Goal: Contribute content: Add original content to the website for others to see

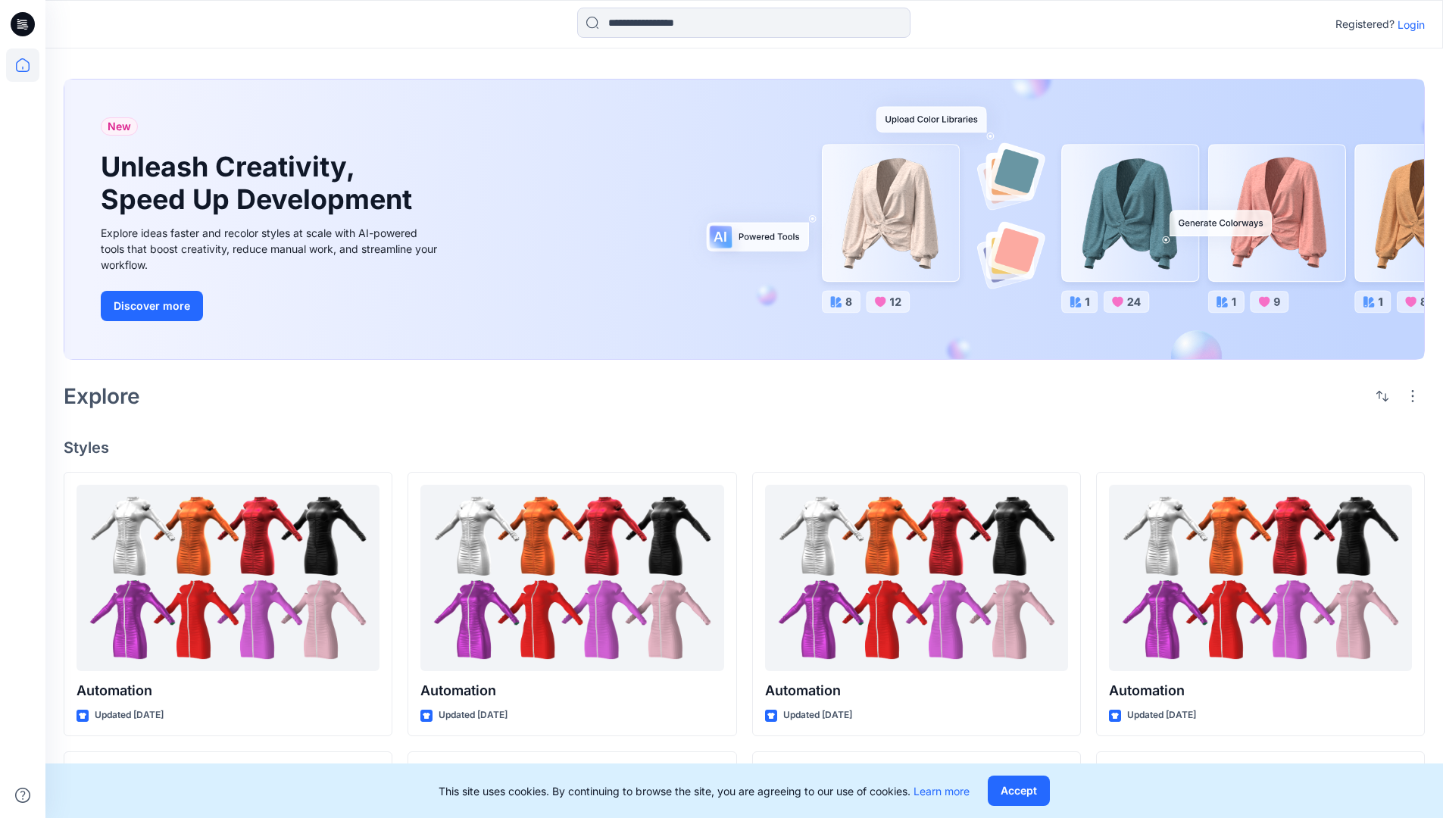
click at [1408, 24] on p "Login" at bounding box center [1411, 25] width 27 height 16
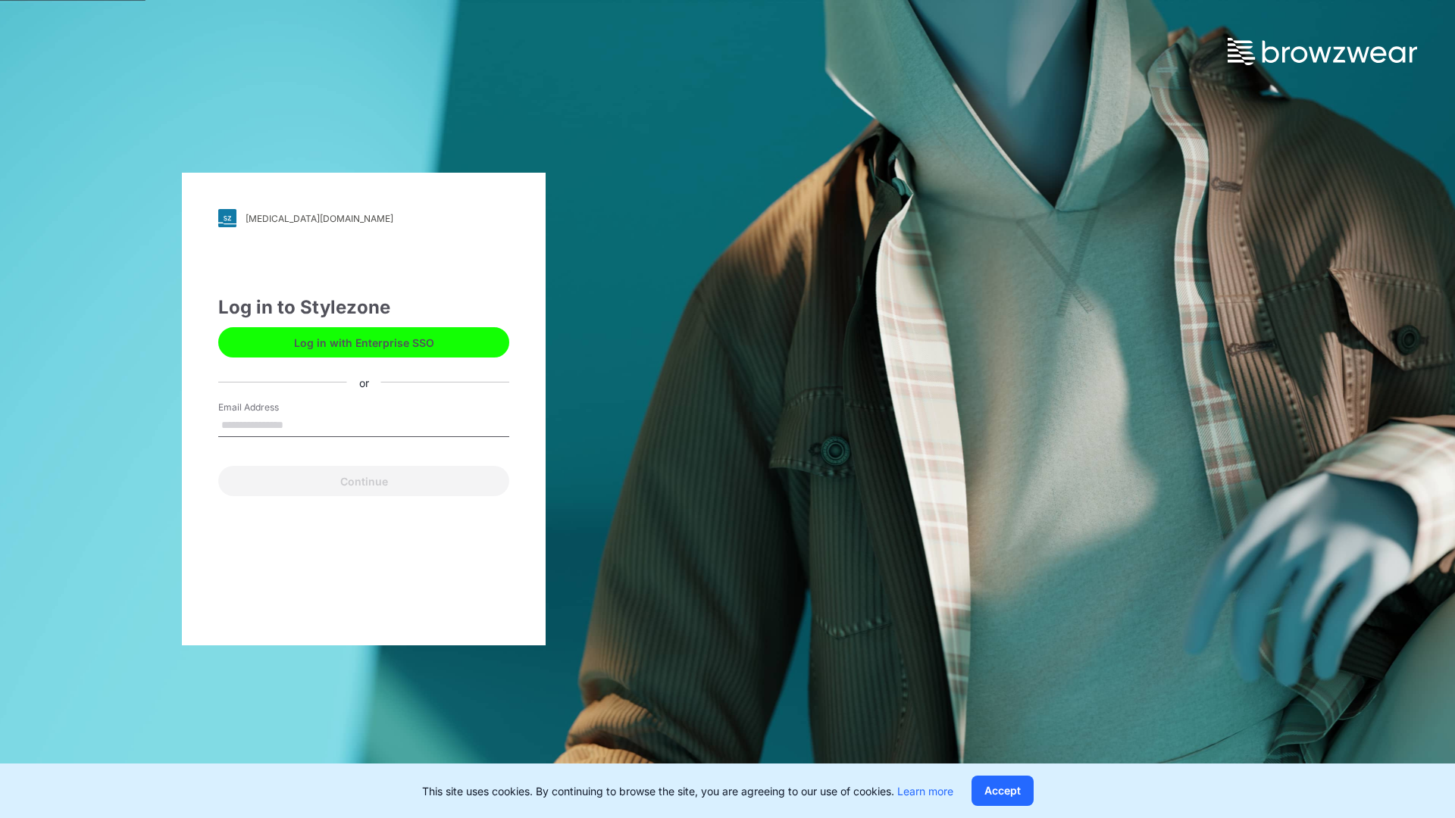
click at [299, 424] on input "Email Address" at bounding box center [363, 425] width 291 height 23
type input "**********"
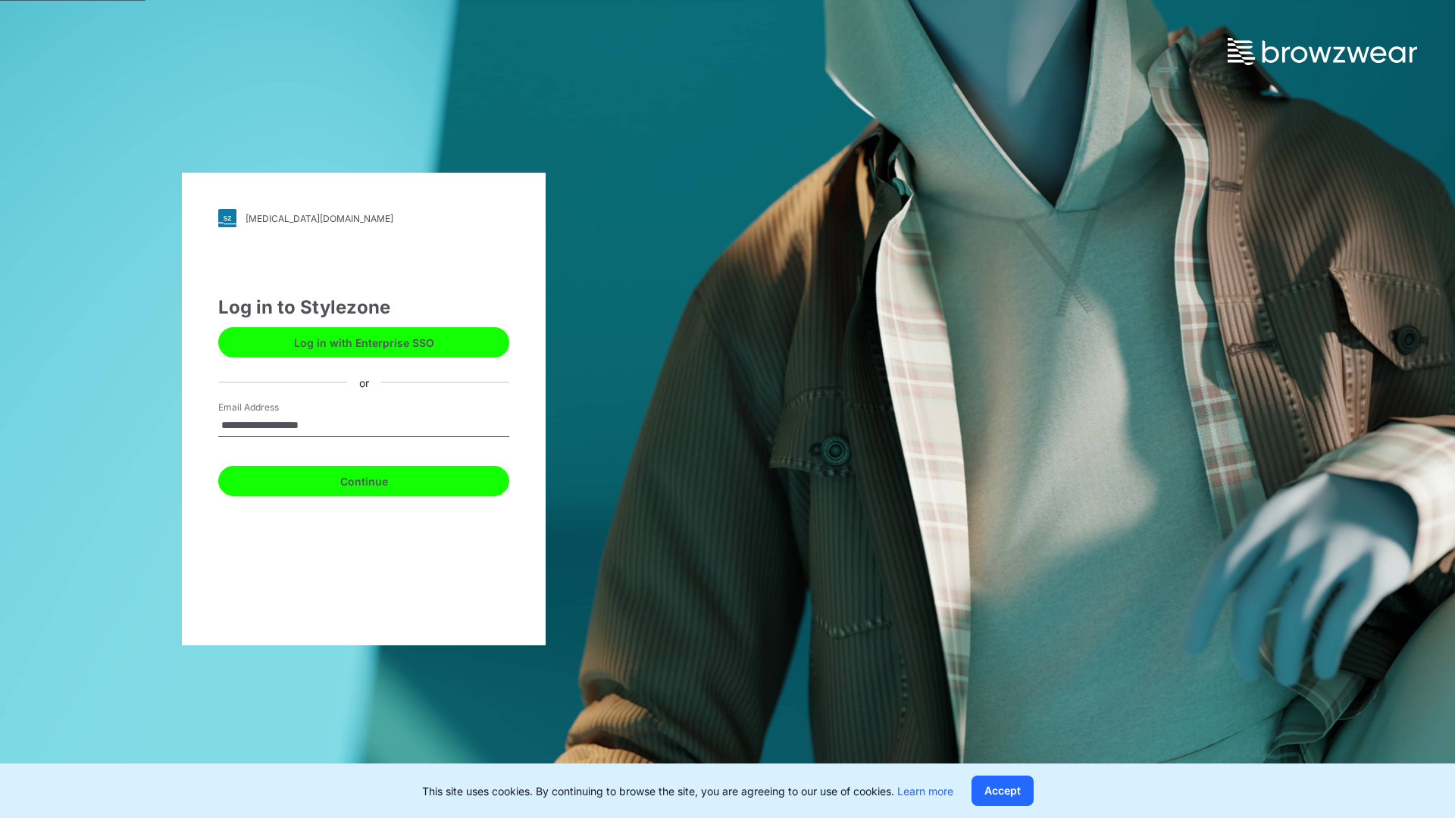
click at [380, 479] on button "Continue" at bounding box center [363, 481] width 291 height 30
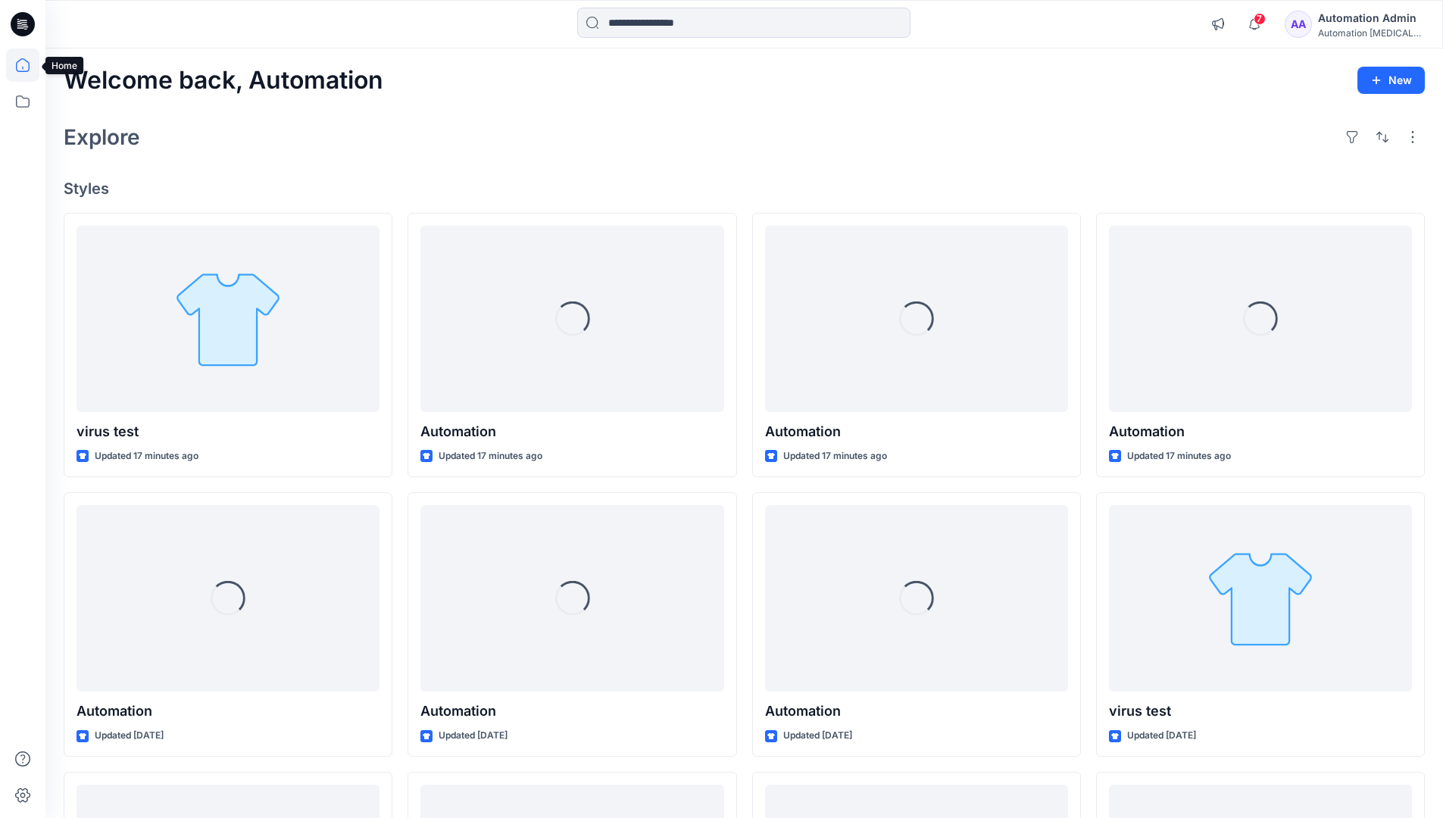
click at [29, 65] on icon at bounding box center [23, 65] width 14 height 14
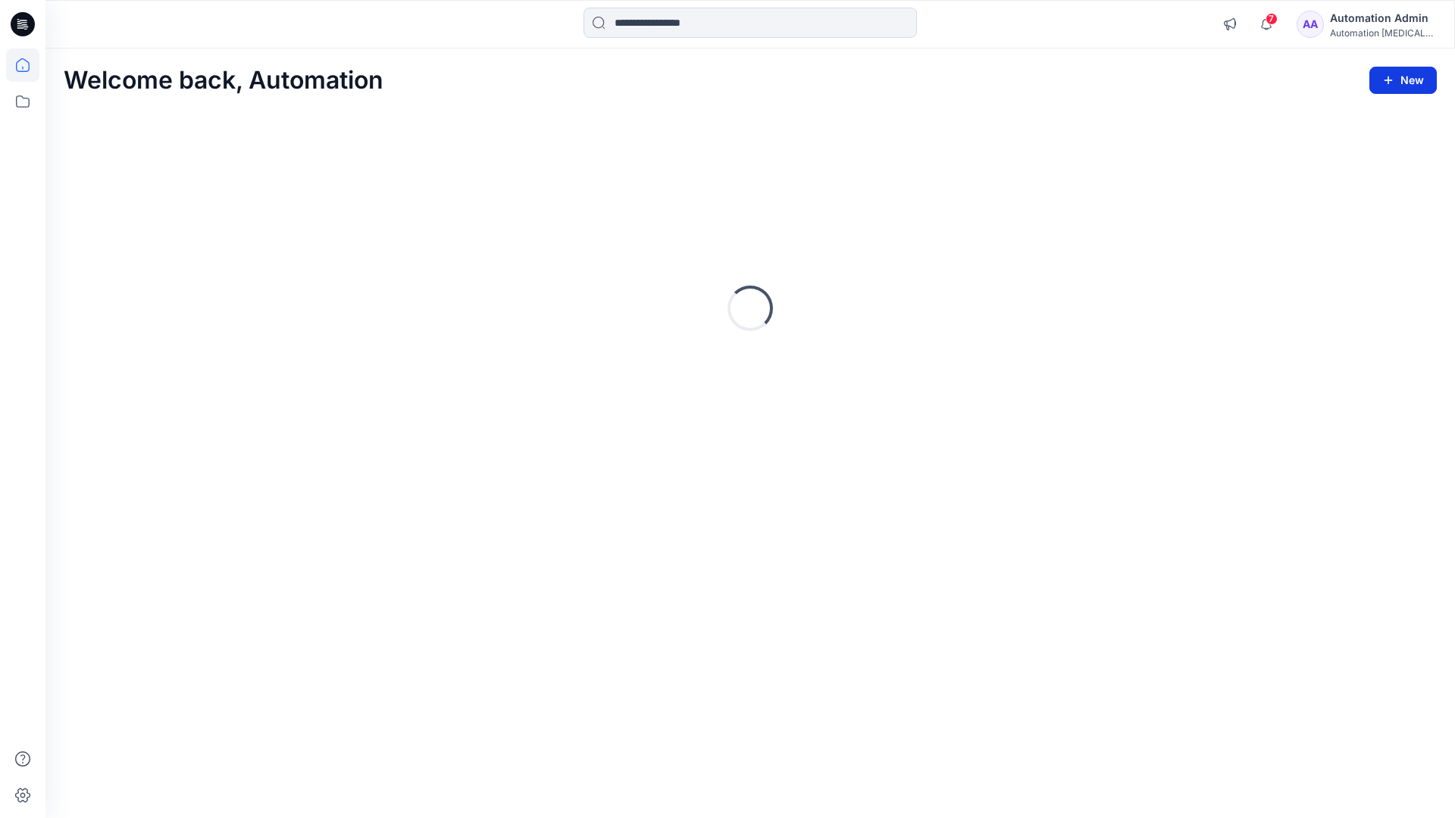
click at [1389, 77] on icon "button" at bounding box center [1388, 80] width 12 height 12
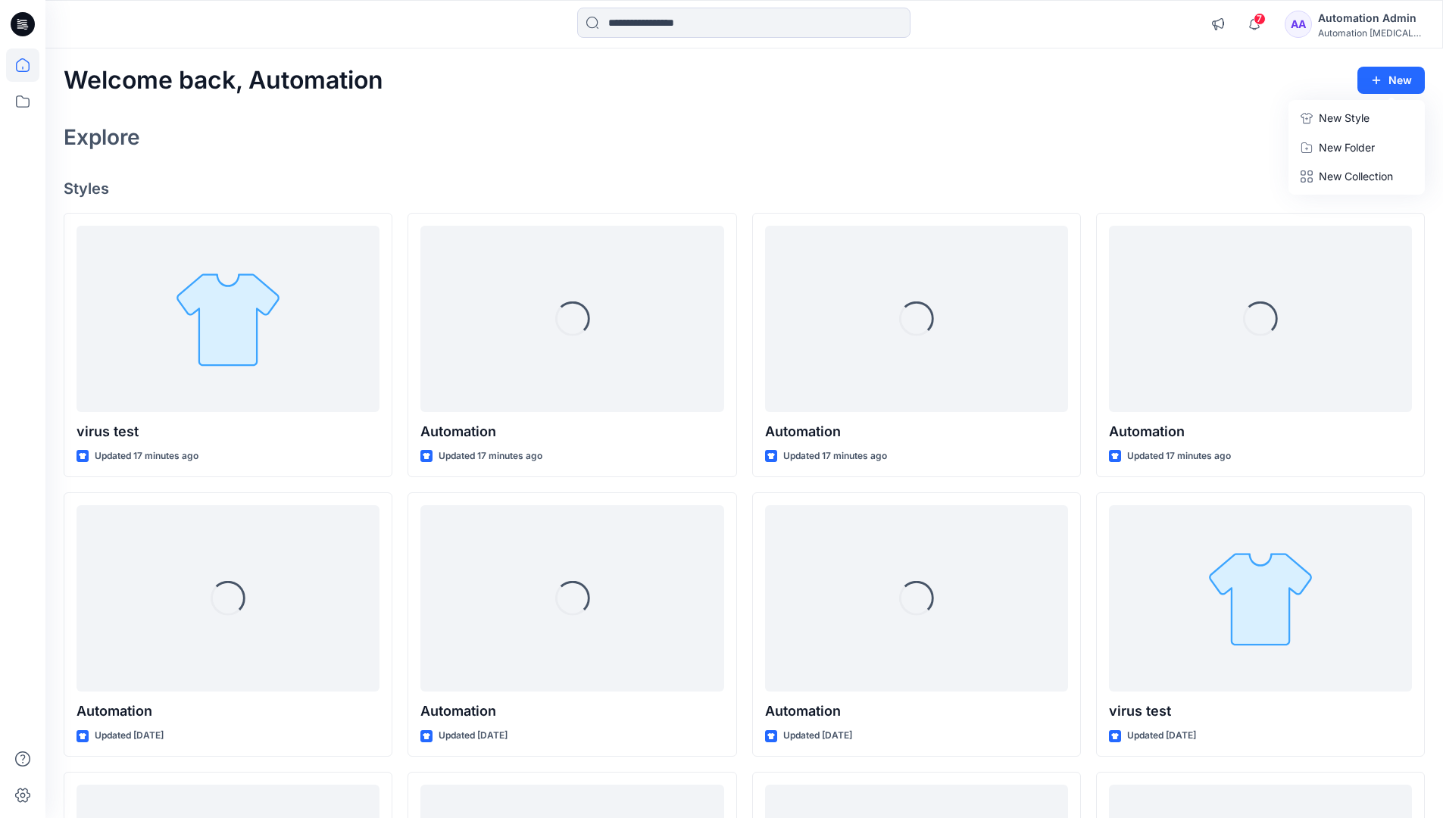
click at [1318, 121] on button "New Style" at bounding box center [1357, 118] width 130 height 30
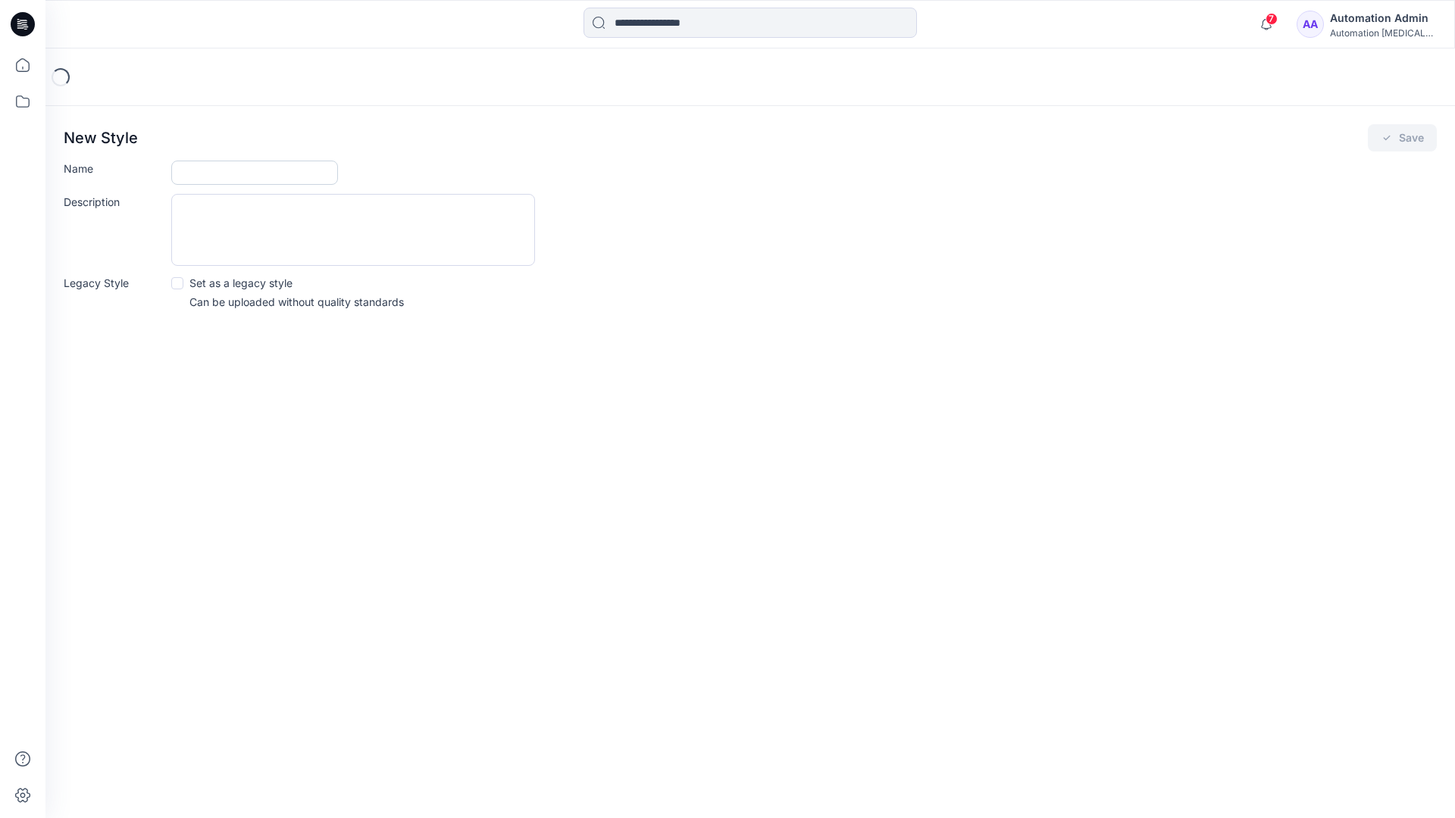
click at [215, 167] on input "Name" at bounding box center [254, 173] width 167 height 24
type input "**********"
click at [1402, 139] on button "Save" at bounding box center [1402, 137] width 69 height 27
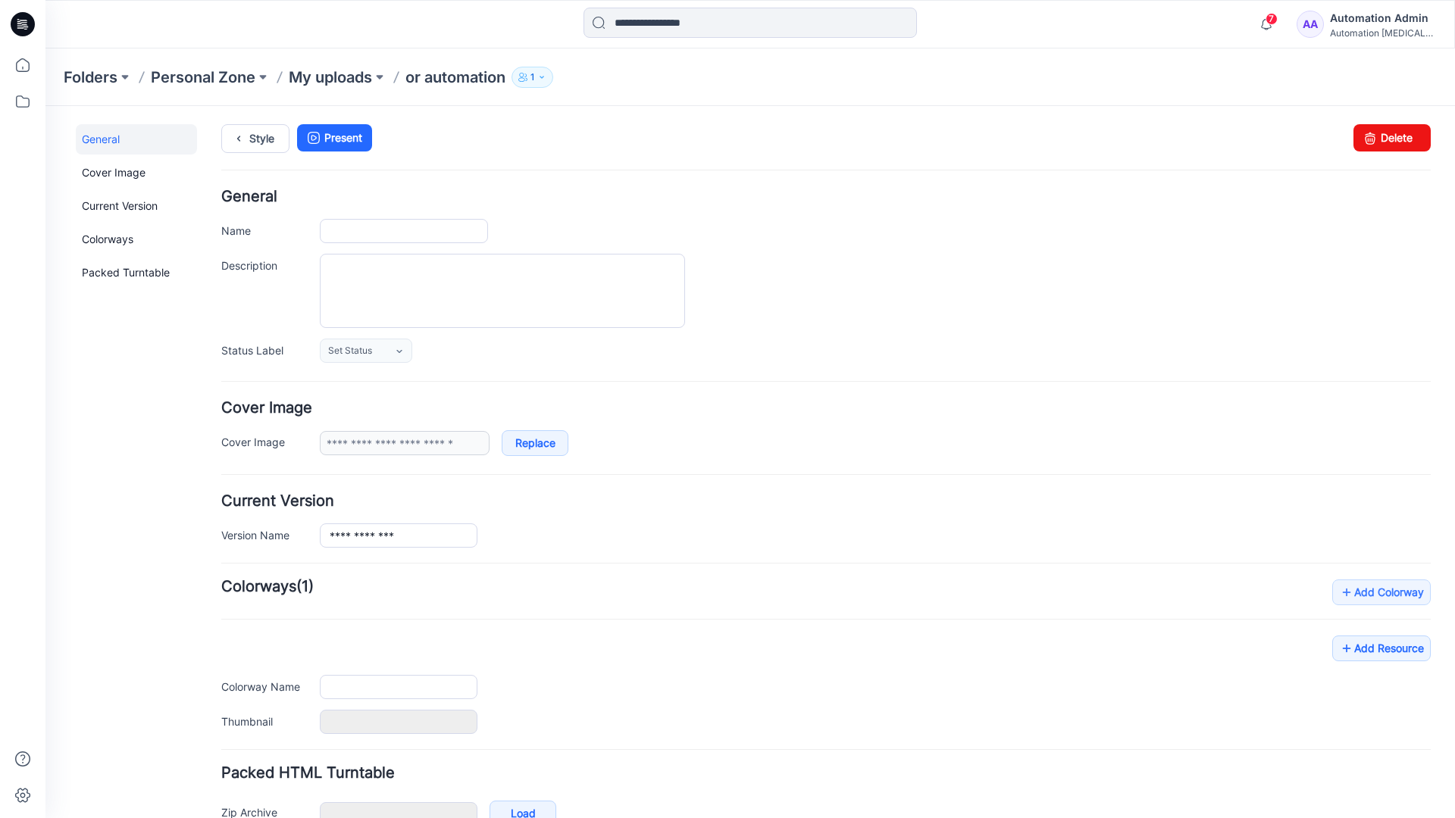
type input "**********"
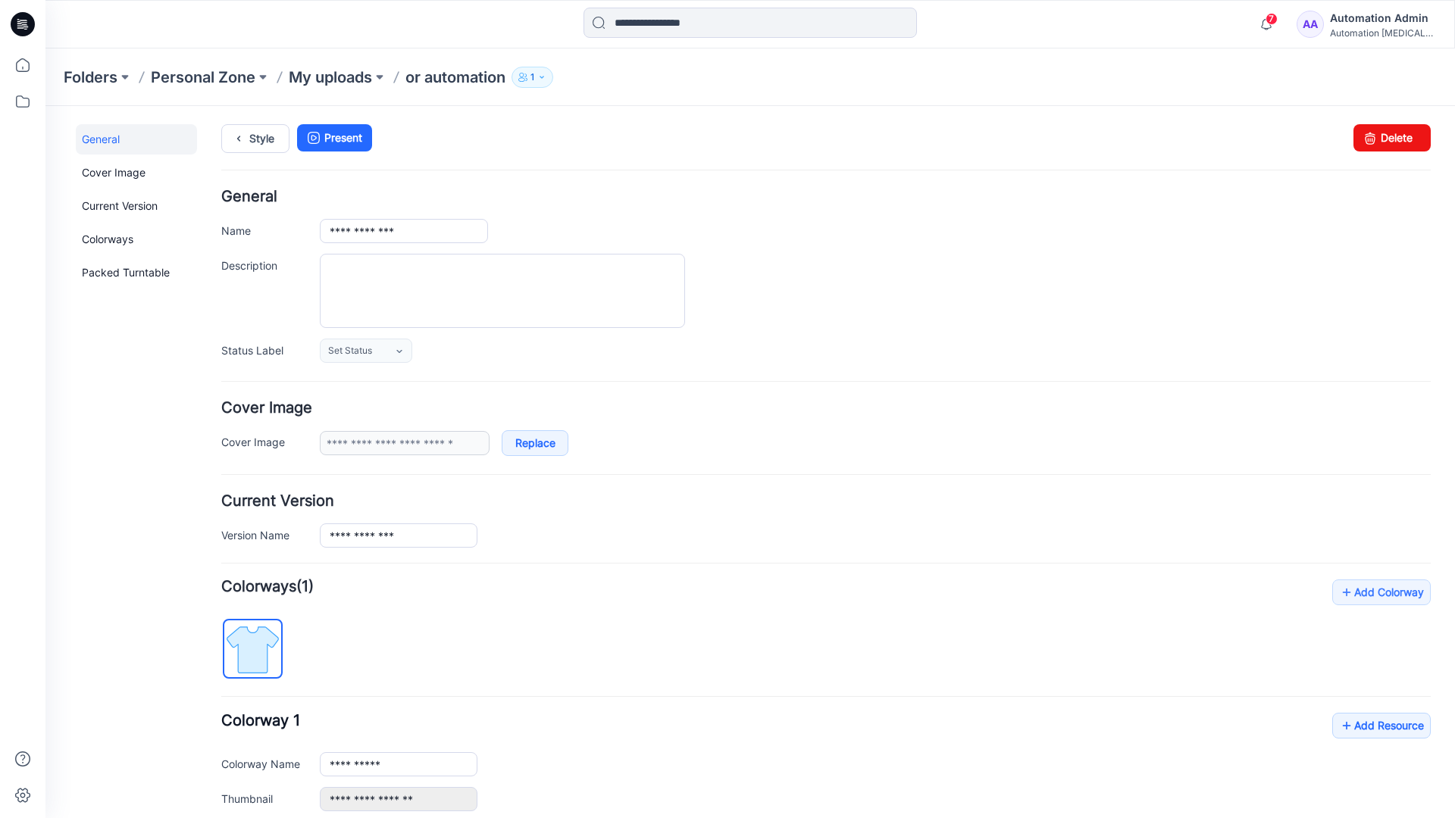
scroll to position [167, 0]
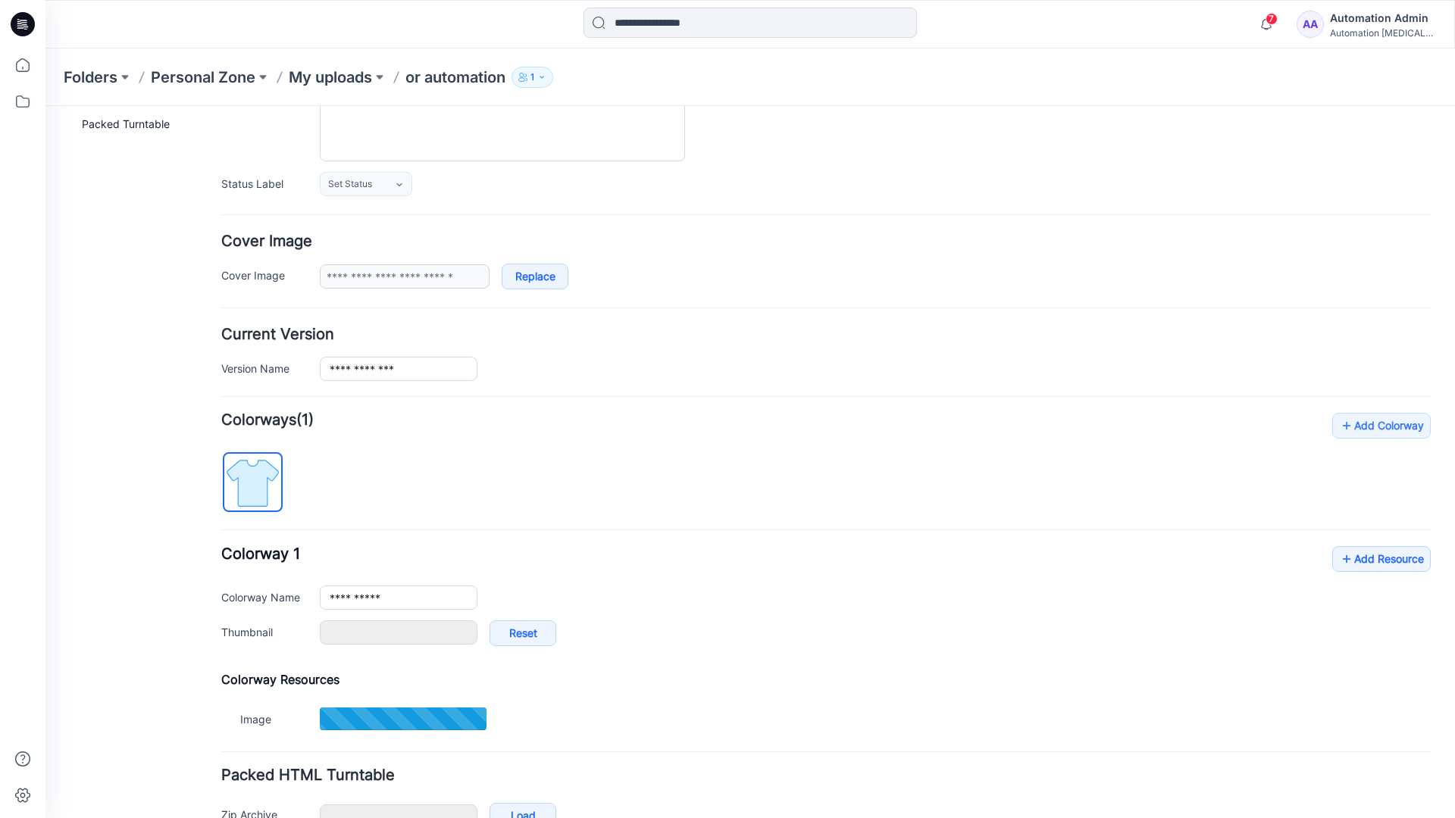
type input "**********"
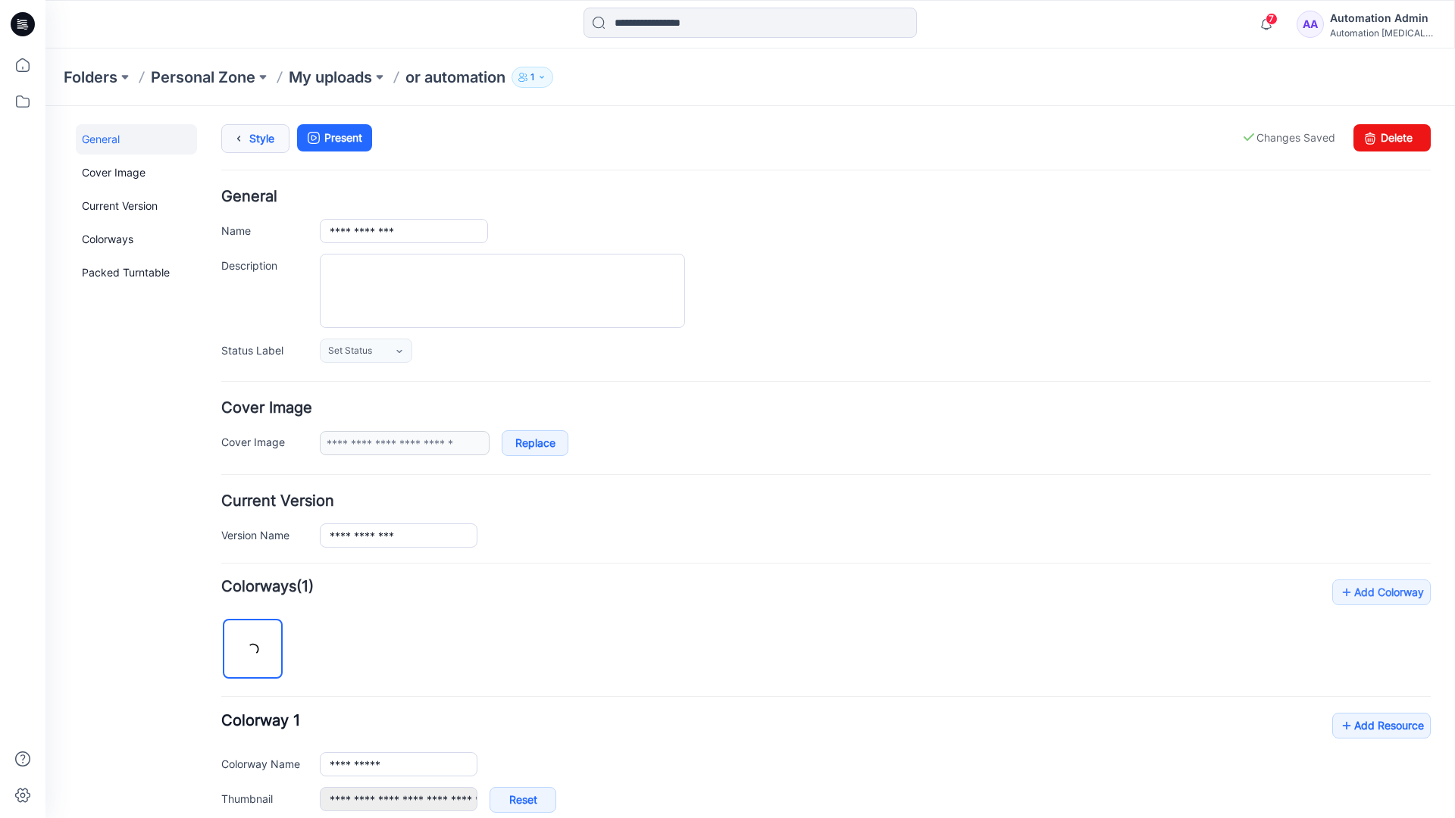
click at [252, 143] on link "Style" at bounding box center [255, 138] width 68 height 29
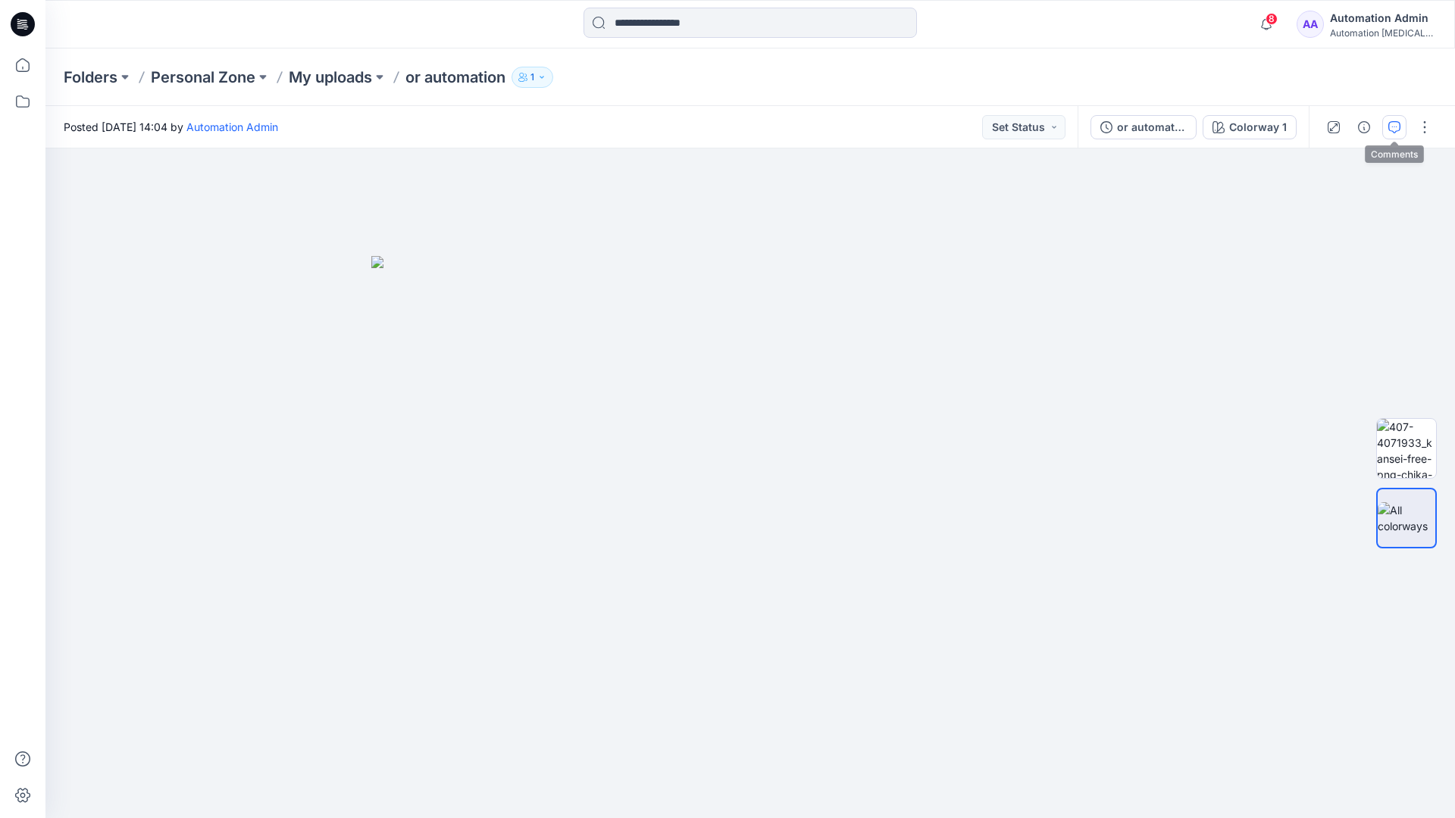
click at [1392, 120] on button "button" at bounding box center [1394, 127] width 24 height 24
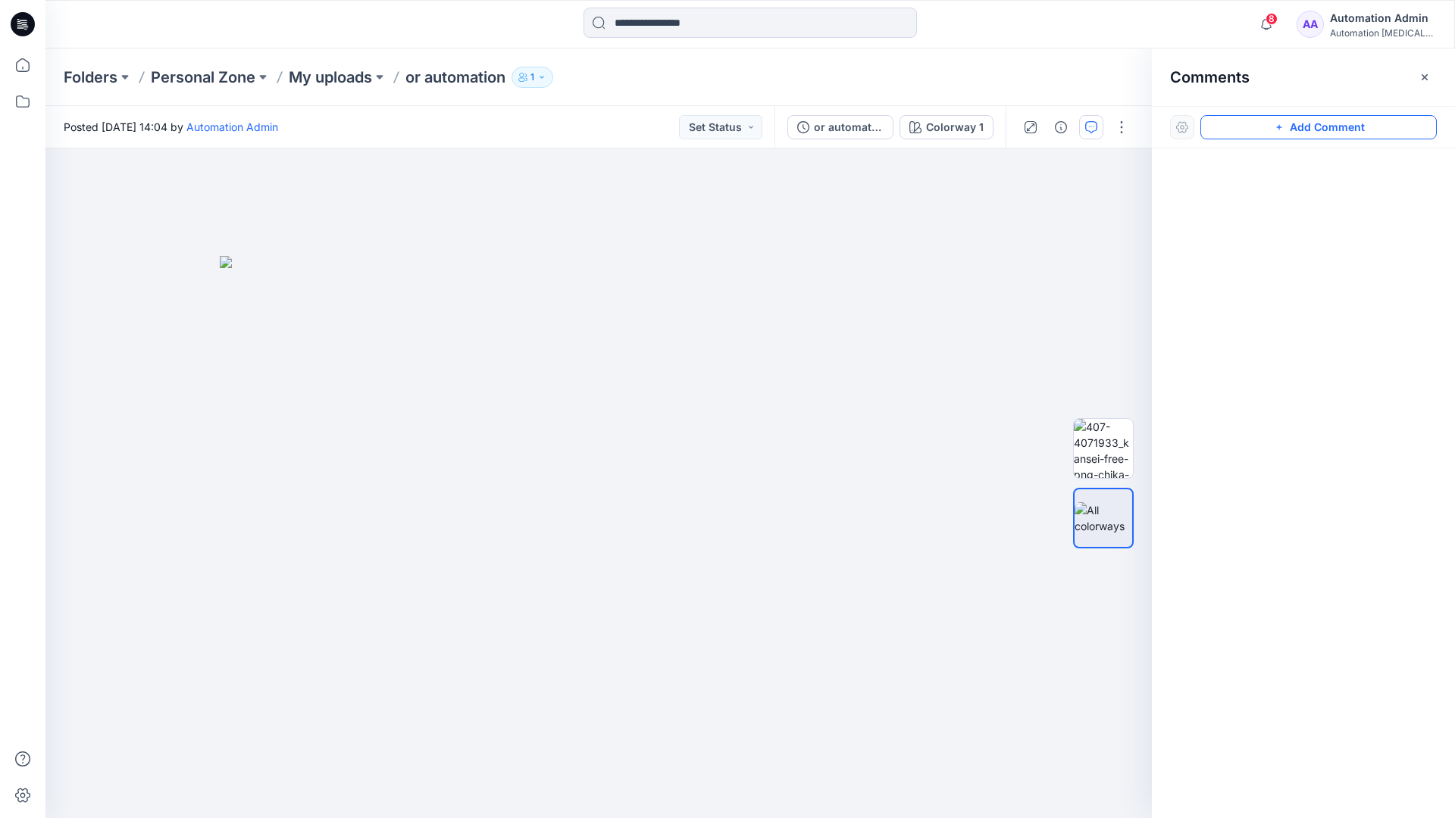
click at [1302, 128] on button "Add Comment" at bounding box center [1318, 127] width 236 height 24
click at [487, 416] on div "1" at bounding box center [598, 484] width 1106 height 670
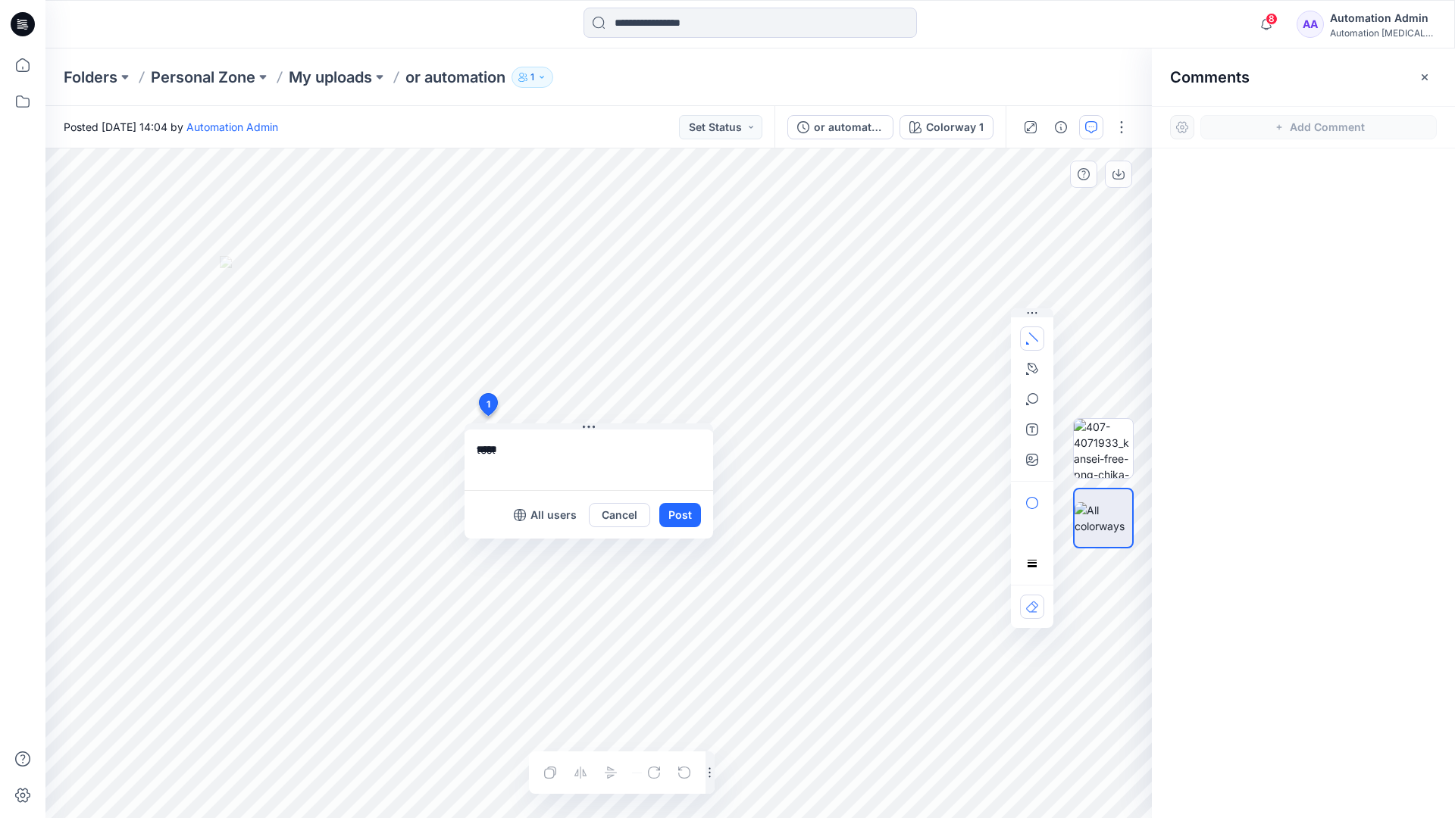
type textarea "****"
click at [1036, 335] on icon "button" at bounding box center [1032, 339] width 12 height 12
click at [1029, 366] on icon "button" at bounding box center [1032, 369] width 12 height 12
click at [680, 233] on icon "Layer 1" at bounding box center [598, 484] width 1106 height 670
click at [567, 269] on icon "Layer 1" at bounding box center [598, 484] width 1106 height 670
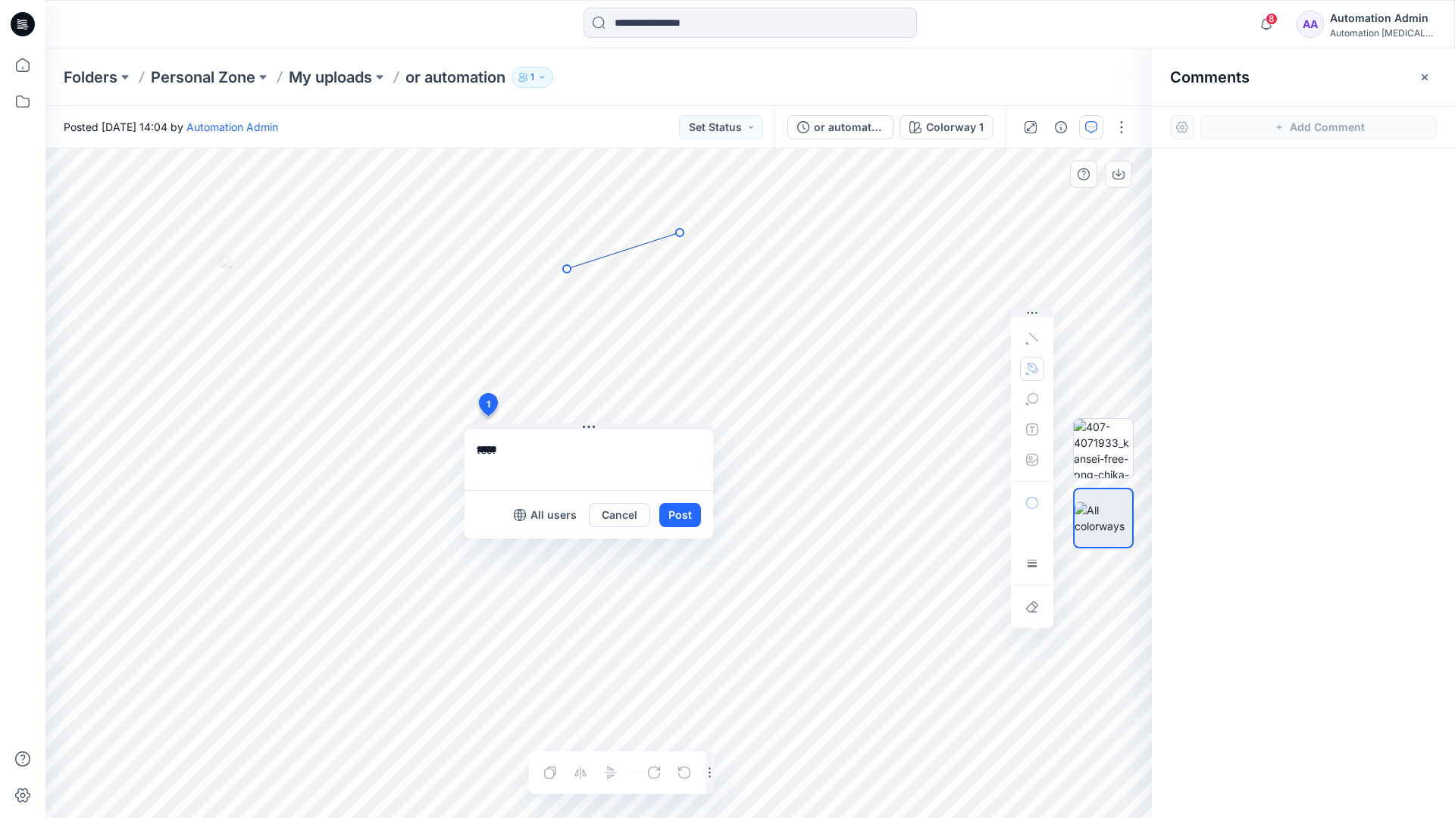
click at [677, 233] on circle at bounding box center [680, 233] width 8 height 8
click at [1024, 367] on button "button" at bounding box center [1032, 369] width 24 height 24
click at [948, 367] on icon "button" at bounding box center [950, 368] width 11 height 11
click at [1030, 401] on icon "button" at bounding box center [1032, 399] width 12 height 12
click at [1038, 396] on button "button" at bounding box center [1032, 399] width 24 height 24
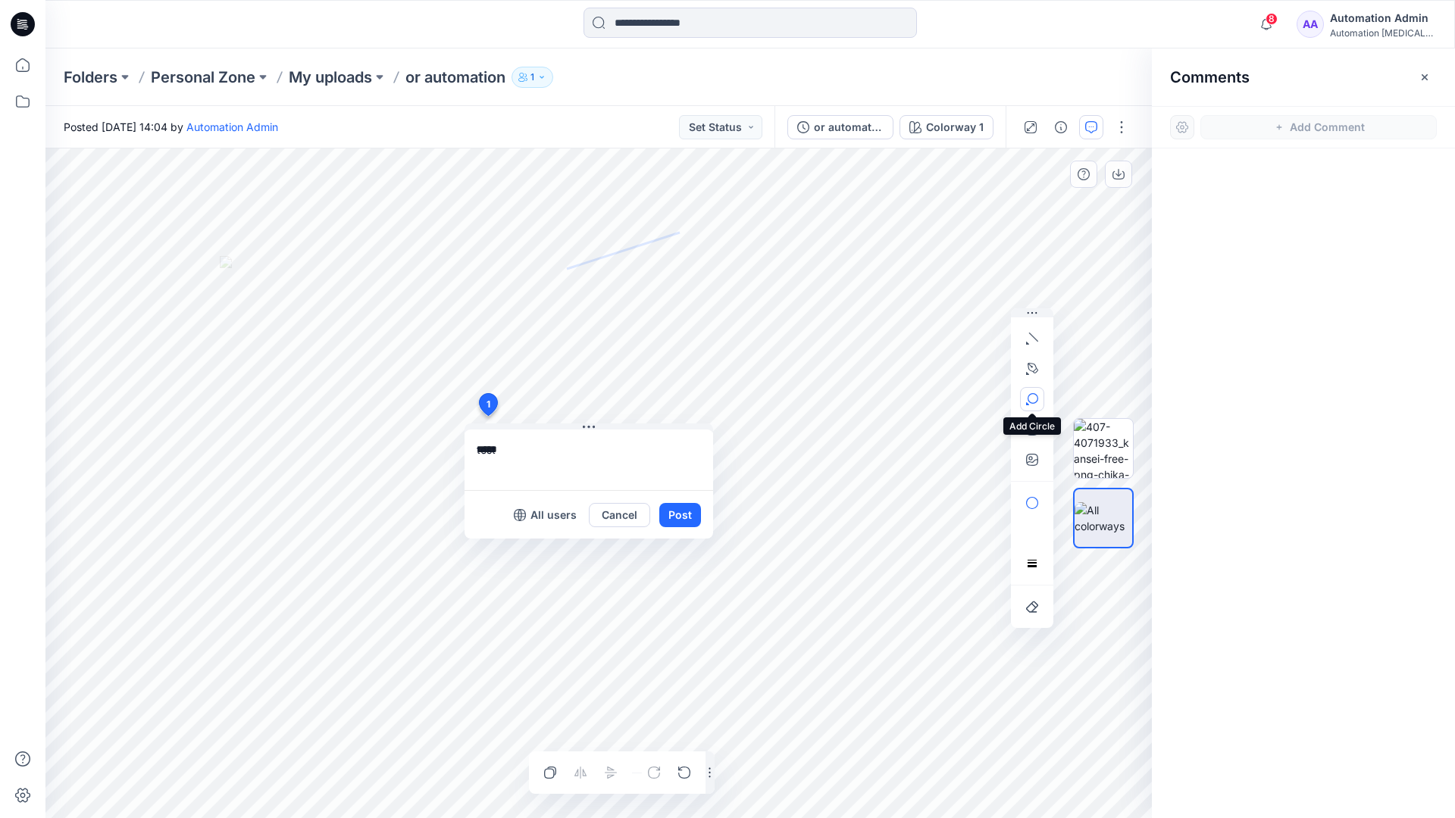
click at [1038, 396] on button "button" at bounding box center [1032, 399] width 24 height 24
click at [1032, 400] on icon "button" at bounding box center [1032, 399] width 12 height 12
click at [953, 402] on icon "button" at bounding box center [950, 401] width 12 height 12
click at [1029, 433] on icon "button" at bounding box center [1032, 430] width 12 height 12
click at [1024, 431] on button "button" at bounding box center [1032, 429] width 24 height 24
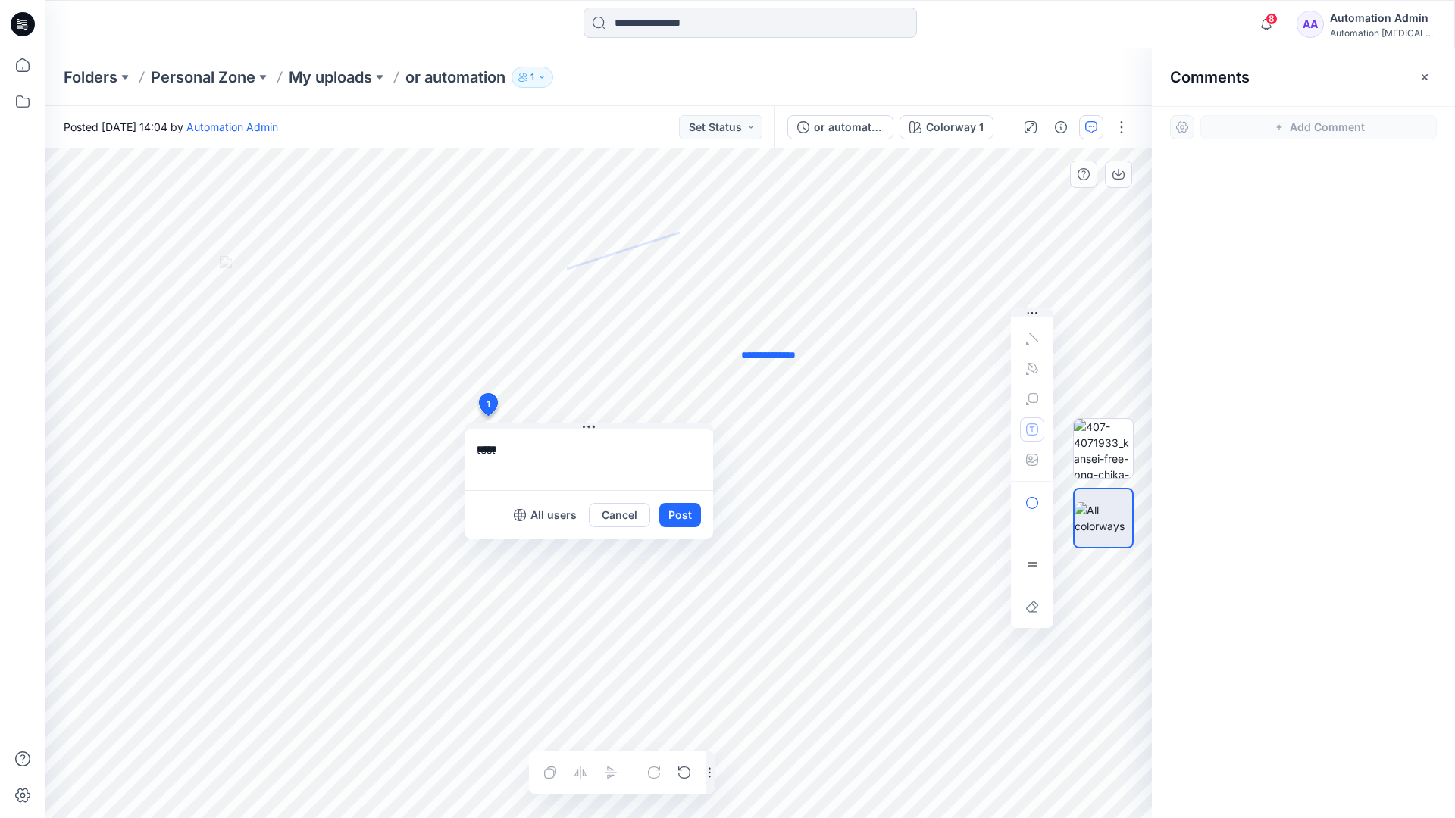
type textarea "**********"
type input"] "**********"
click at [678, 516] on button "Post" at bounding box center [680, 515] width 42 height 24
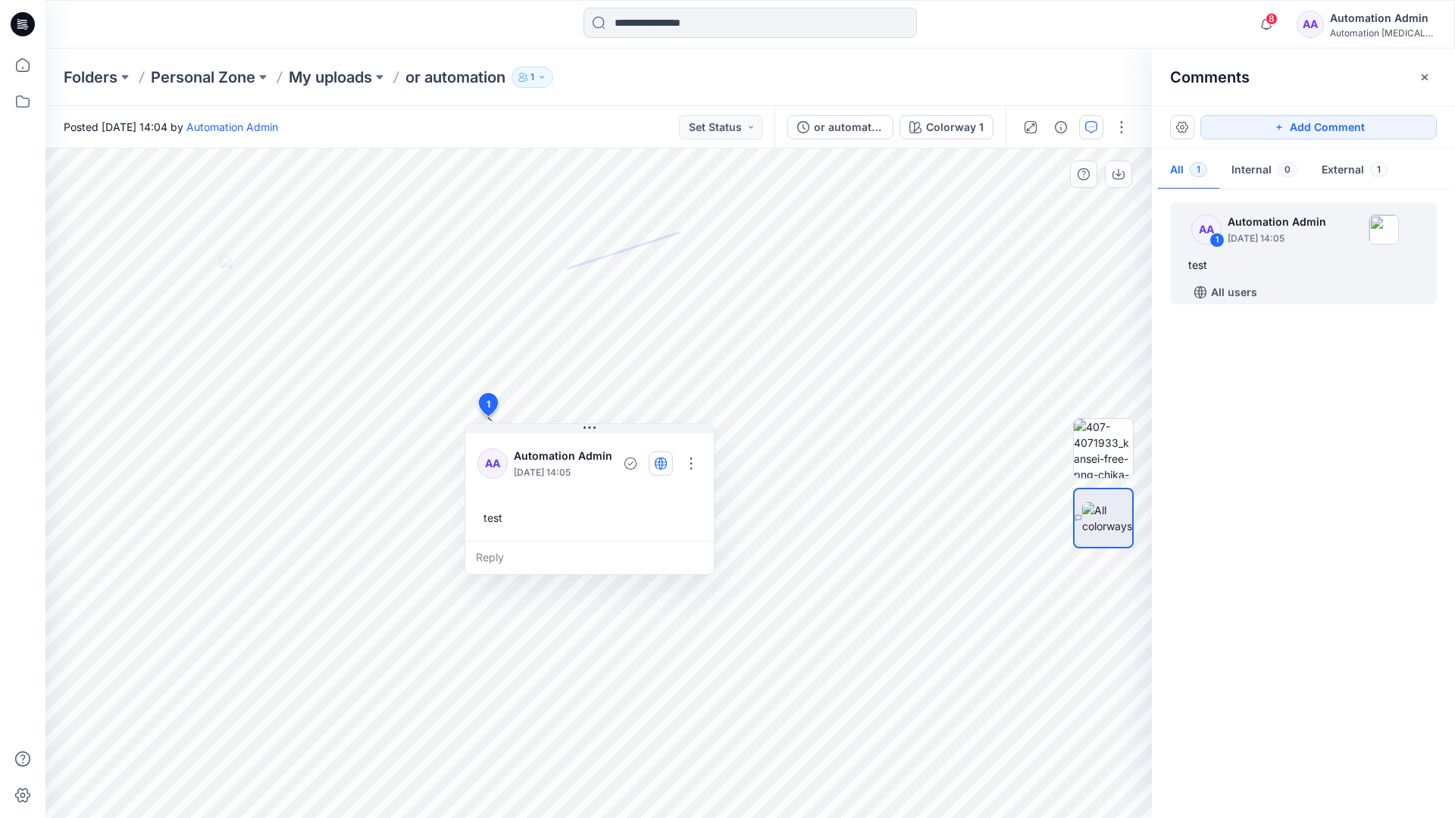
click at [661, 462] on icon "button" at bounding box center [660, 464] width 4 height 12
click at [662, 467] on icon "button" at bounding box center [661, 464] width 12 height 12
click at [563, 555] on div "Reply" at bounding box center [589, 557] width 249 height 33
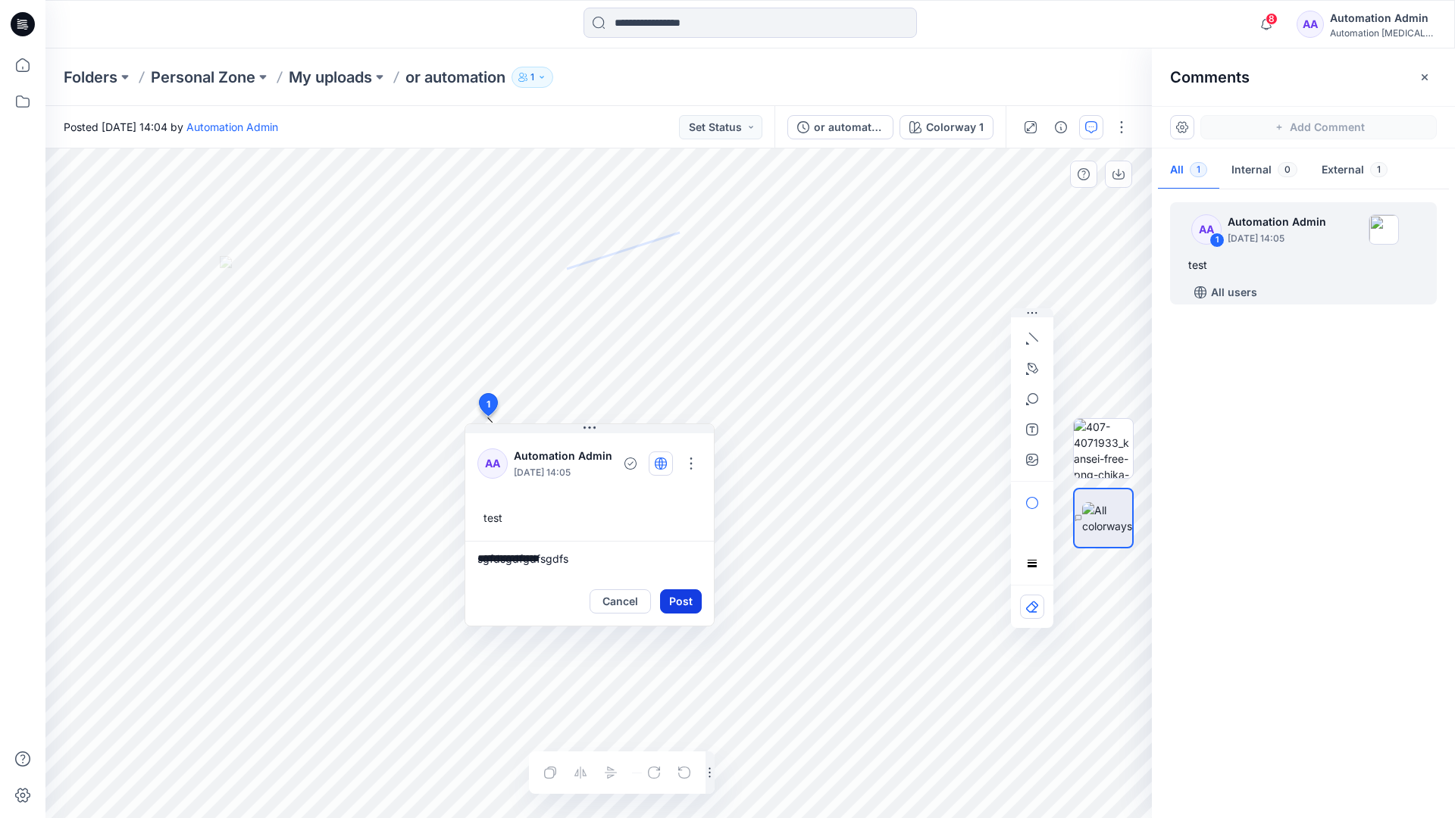
type textarea "**********"
click at [674, 593] on button "Post" at bounding box center [681, 601] width 42 height 24
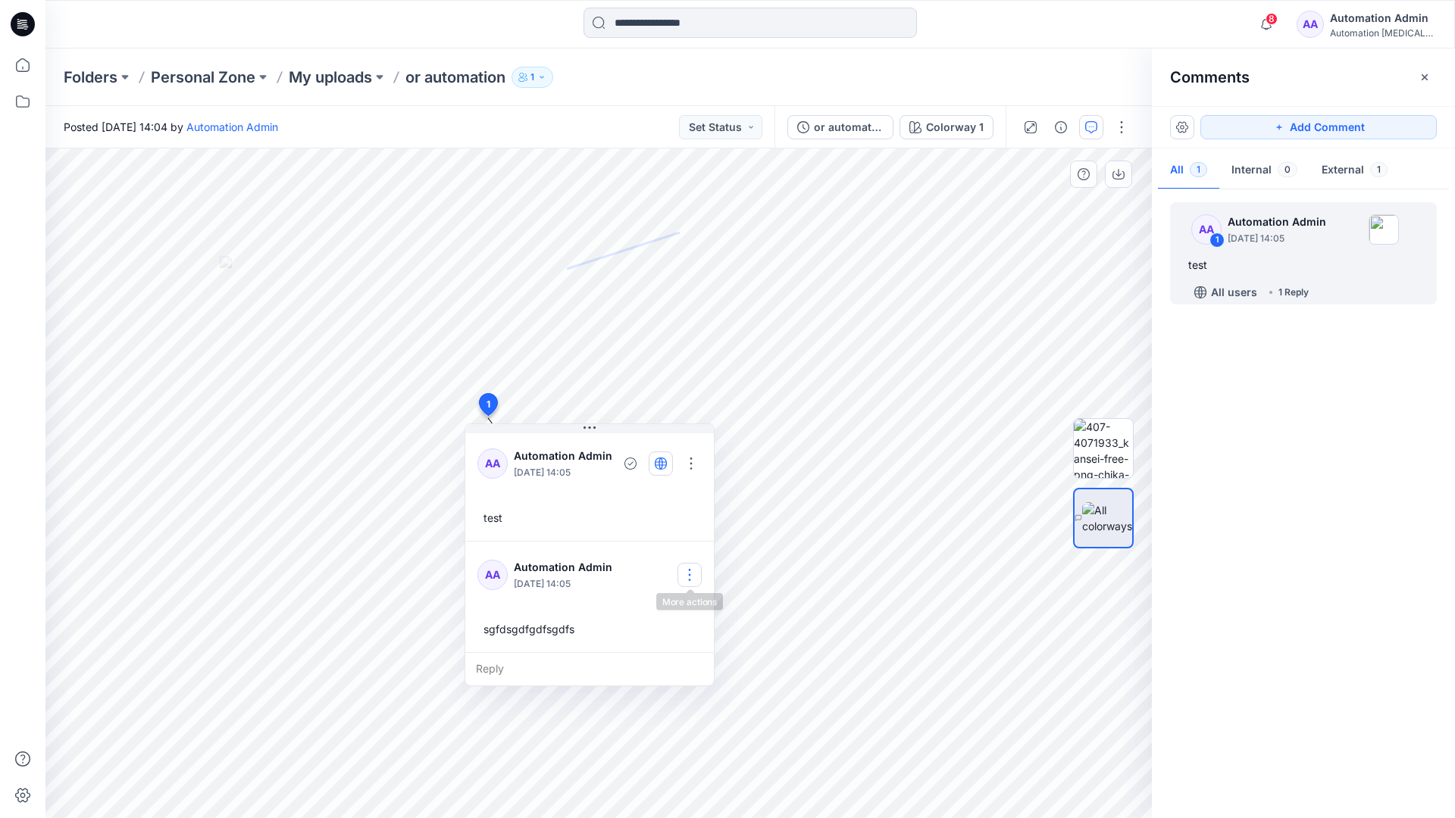
click at [695, 568] on button "button" at bounding box center [689, 575] width 24 height 24
click at [677, 656] on p "Delete comment" at bounding box center [698, 651] width 79 height 16
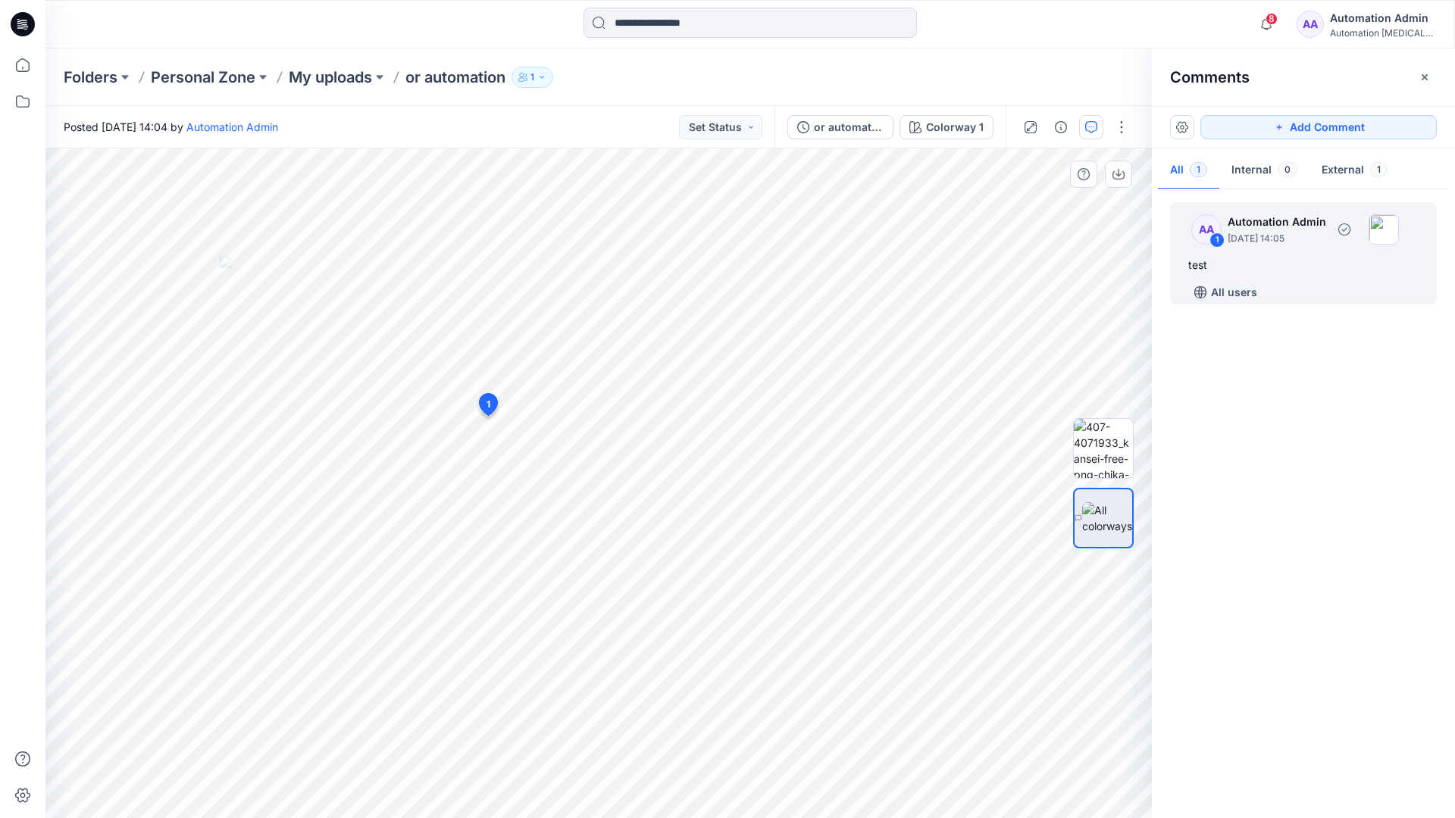
click at [1246, 260] on div "test" at bounding box center [1303, 265] width 230 height 18
click at [696, 457] on button "button" at bounding box center [691, 464] width 24 height 24
click at [682, 538] on p "Delete thread" at bounding box center [695, 540] width 67 height 16
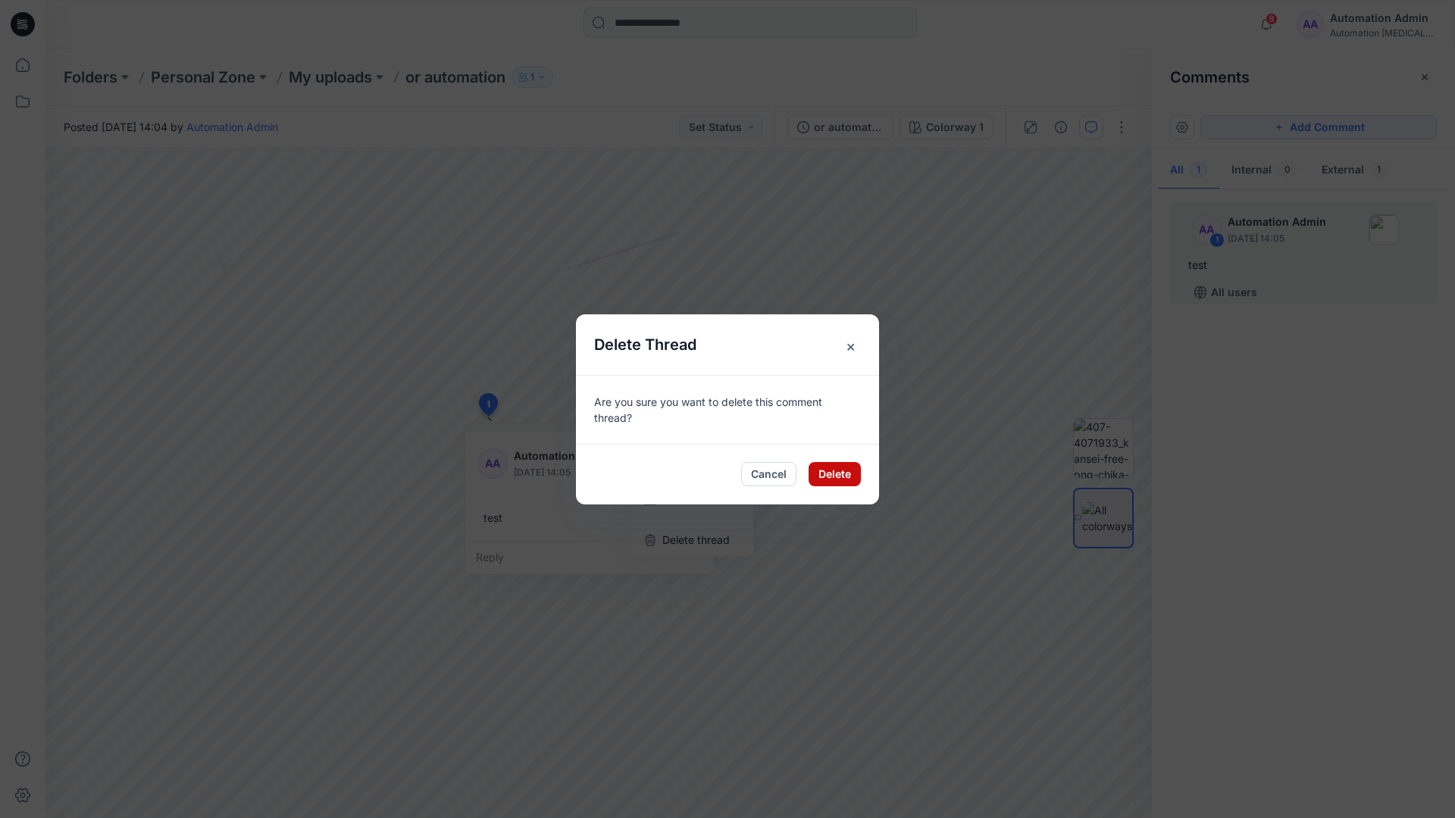
click at [838, 477] on button "Delete" at bounding box center [834, 474] width 52 height 24
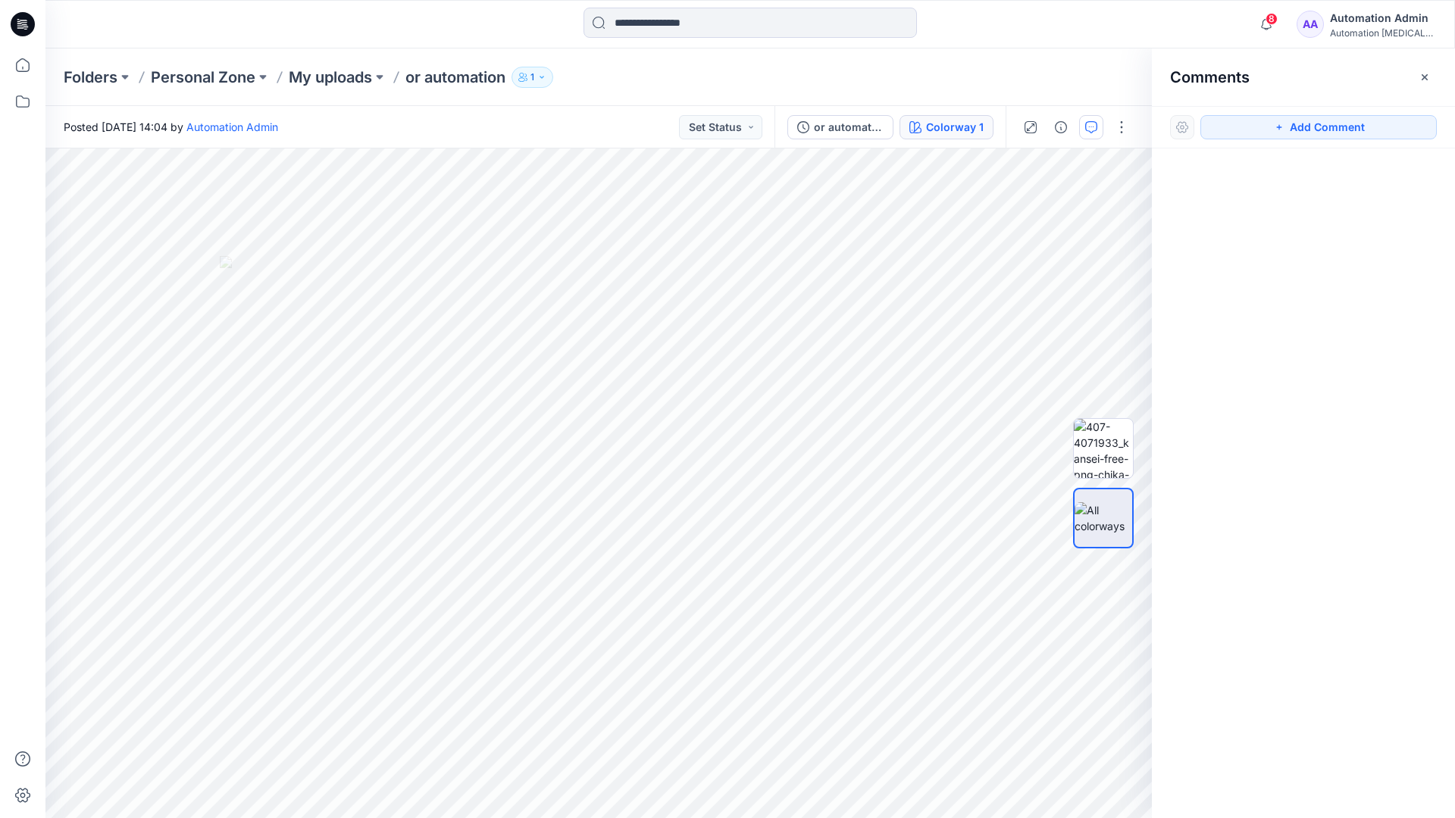
click at [930, 129] on div "Colorway 1" at bounding box center [955, 127] width 58 height 17
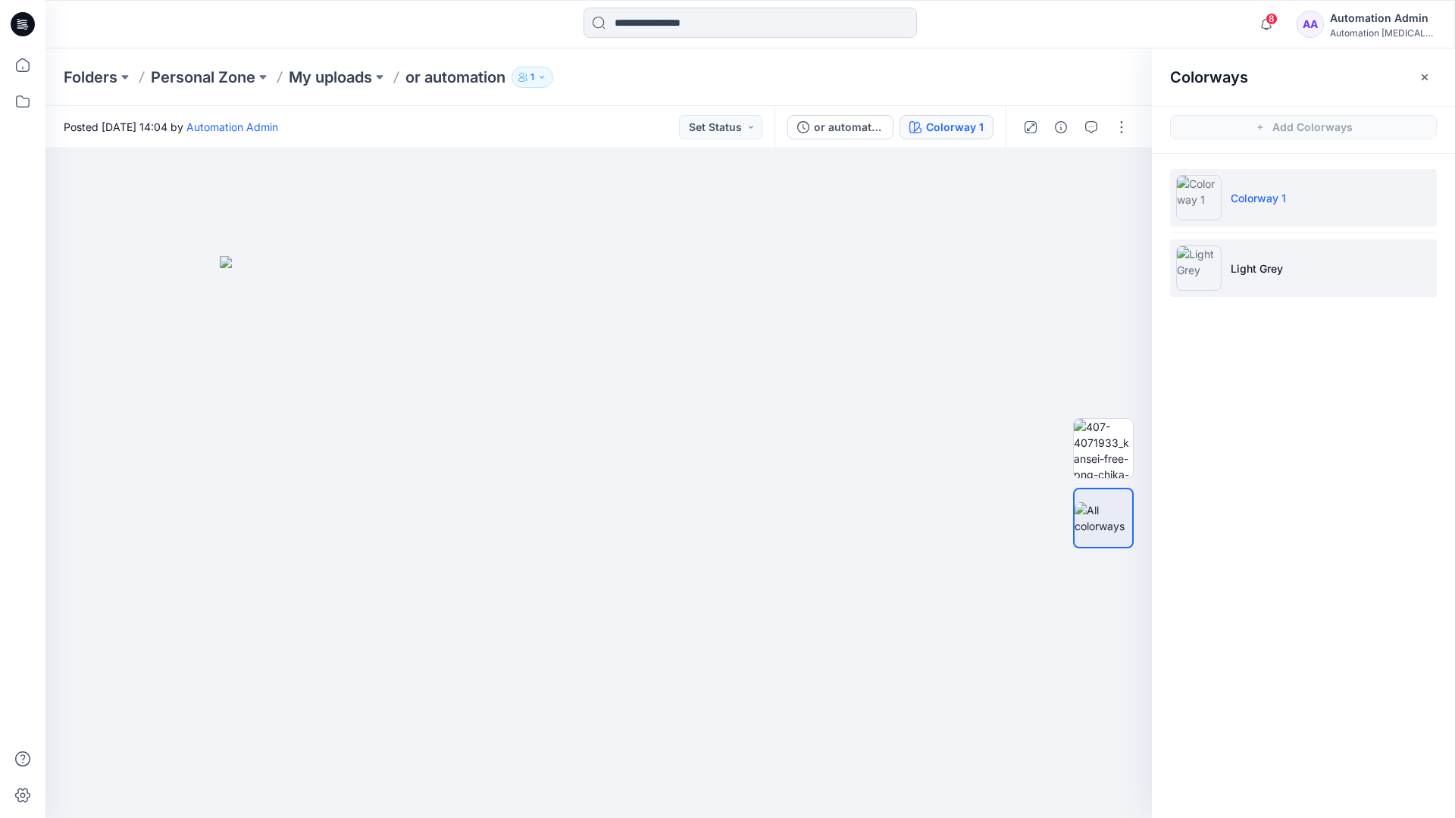
click at [1251, 270] on p "Light Grey" at bounding box center [1256, 269] width 52 height 16
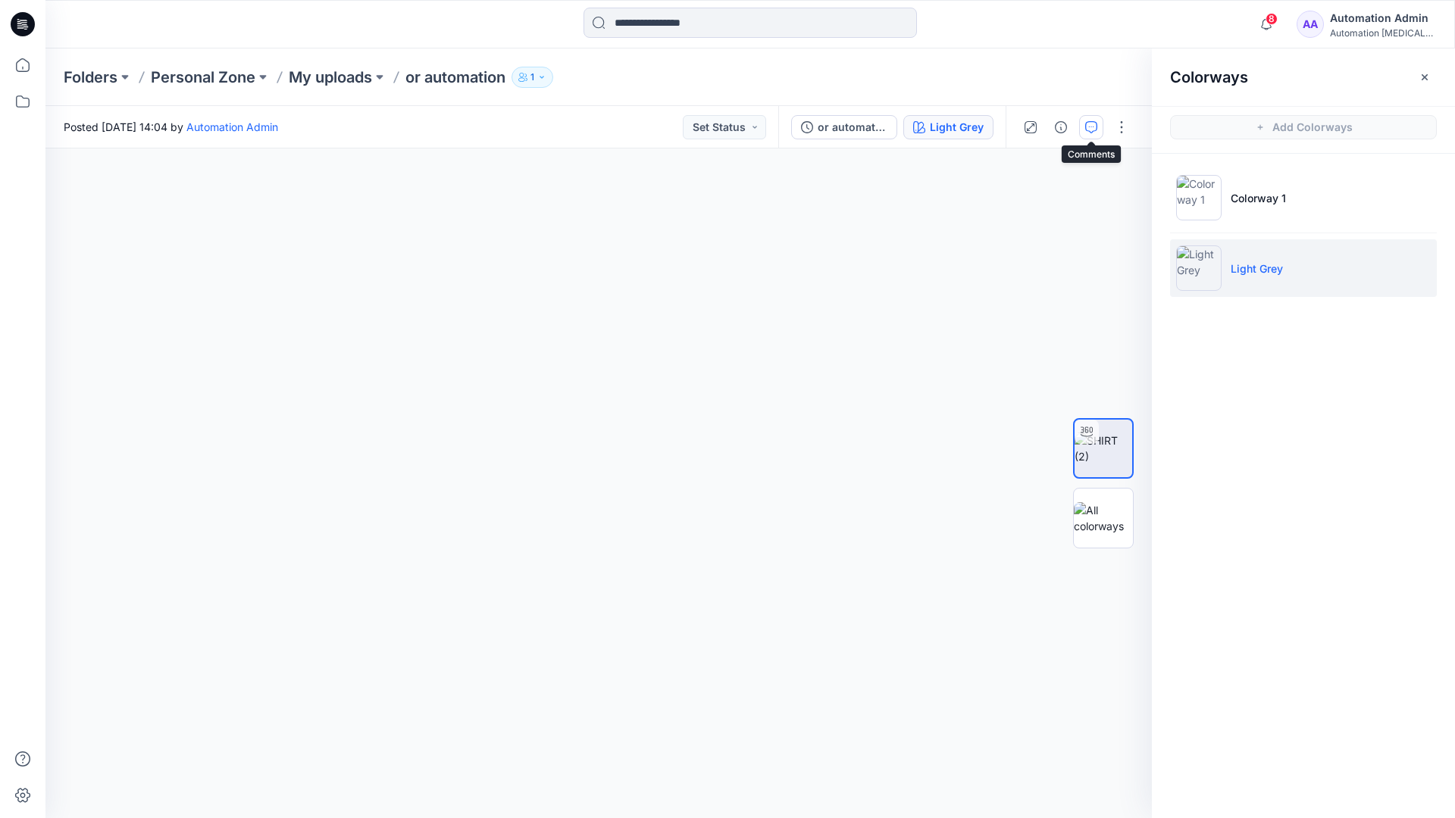
click at [1087, 132] on icon "button" at bounding box center [1091, 127] width 12 height 12
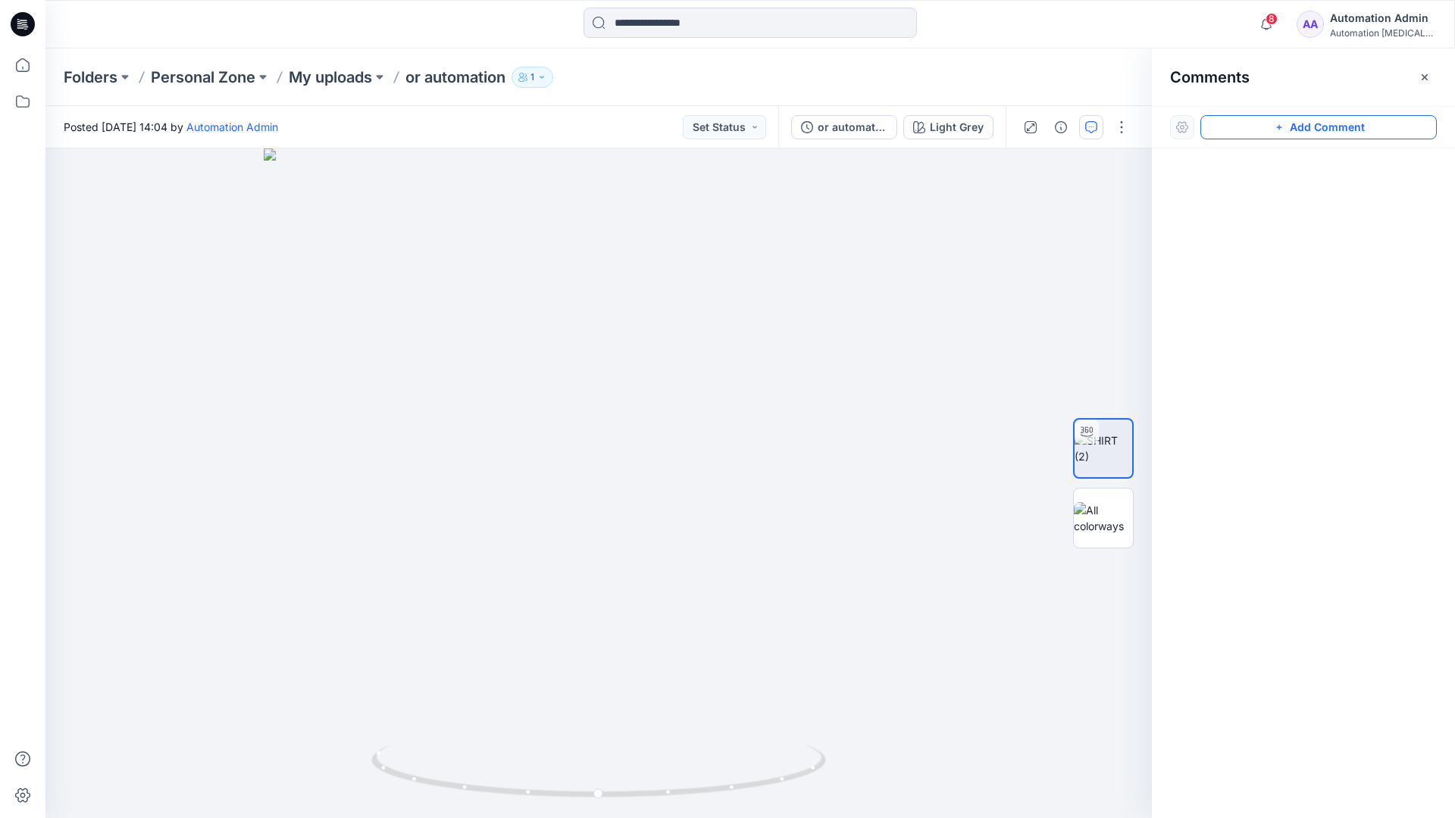
click at [1262, 131] on button "Add Comment" at bounding box center [1318, 127] width 236 height 24
click at [1233, 123] on button "Click on the style to leave a comment" at bounding box center [1318, 127] width 236 height 24
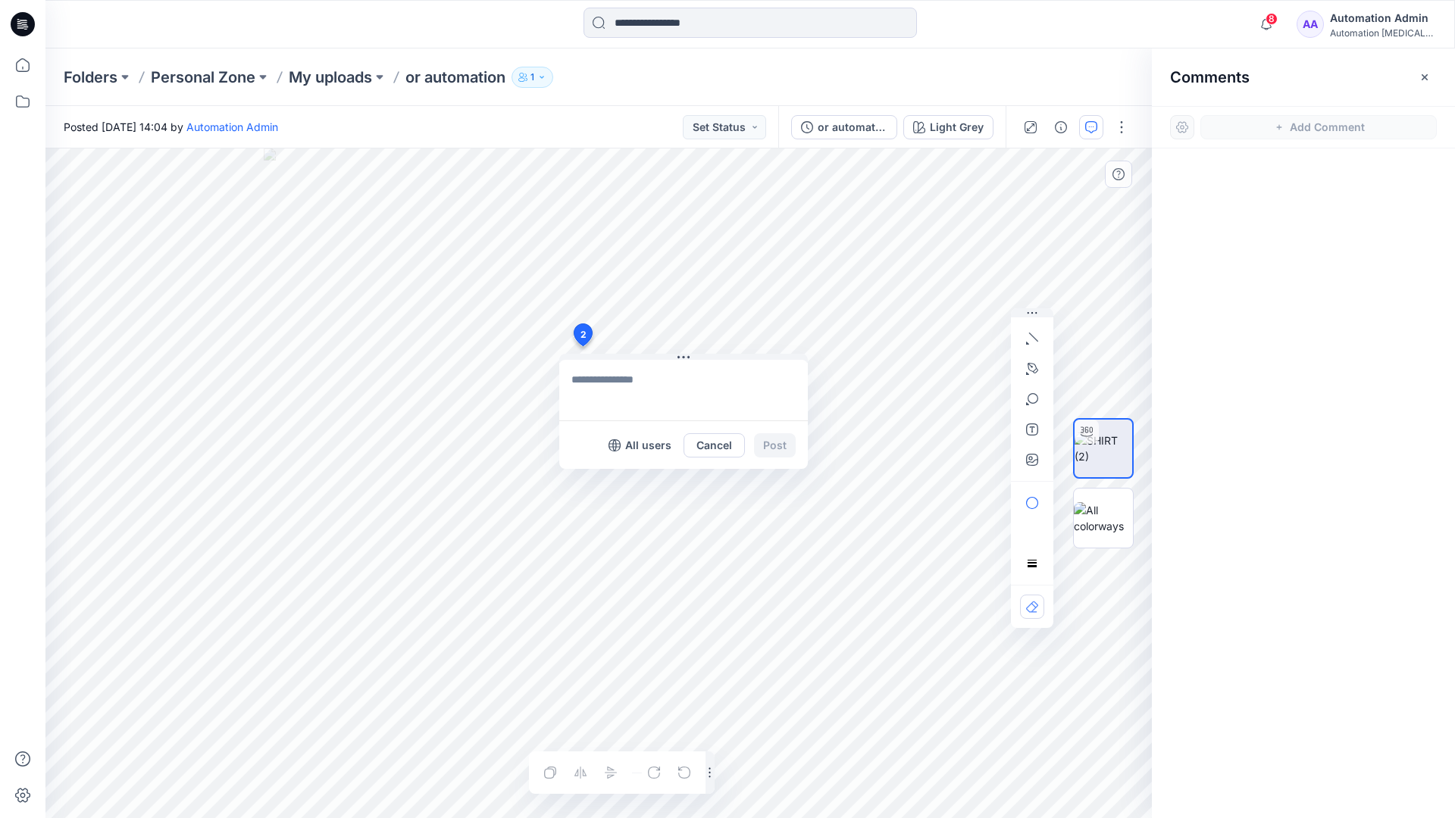
click at [582, 346] on div "2 All users Cancel Post Layer 1" at bounding box center [598, 484] width 1106 height 670
click at [1033, 345] on button "button" at bounding box center [1032, 339] width 24 height 24
click at [1030, 334] on icon "button" at bounding box center [1033, 337] width 9 height 9
click at [939, 334] on button "button" at bounding box center [950, 335] width 24 height 24
click at [1034, 364] on icon "button" at bounding box center [1032, 368] width 11 height 11
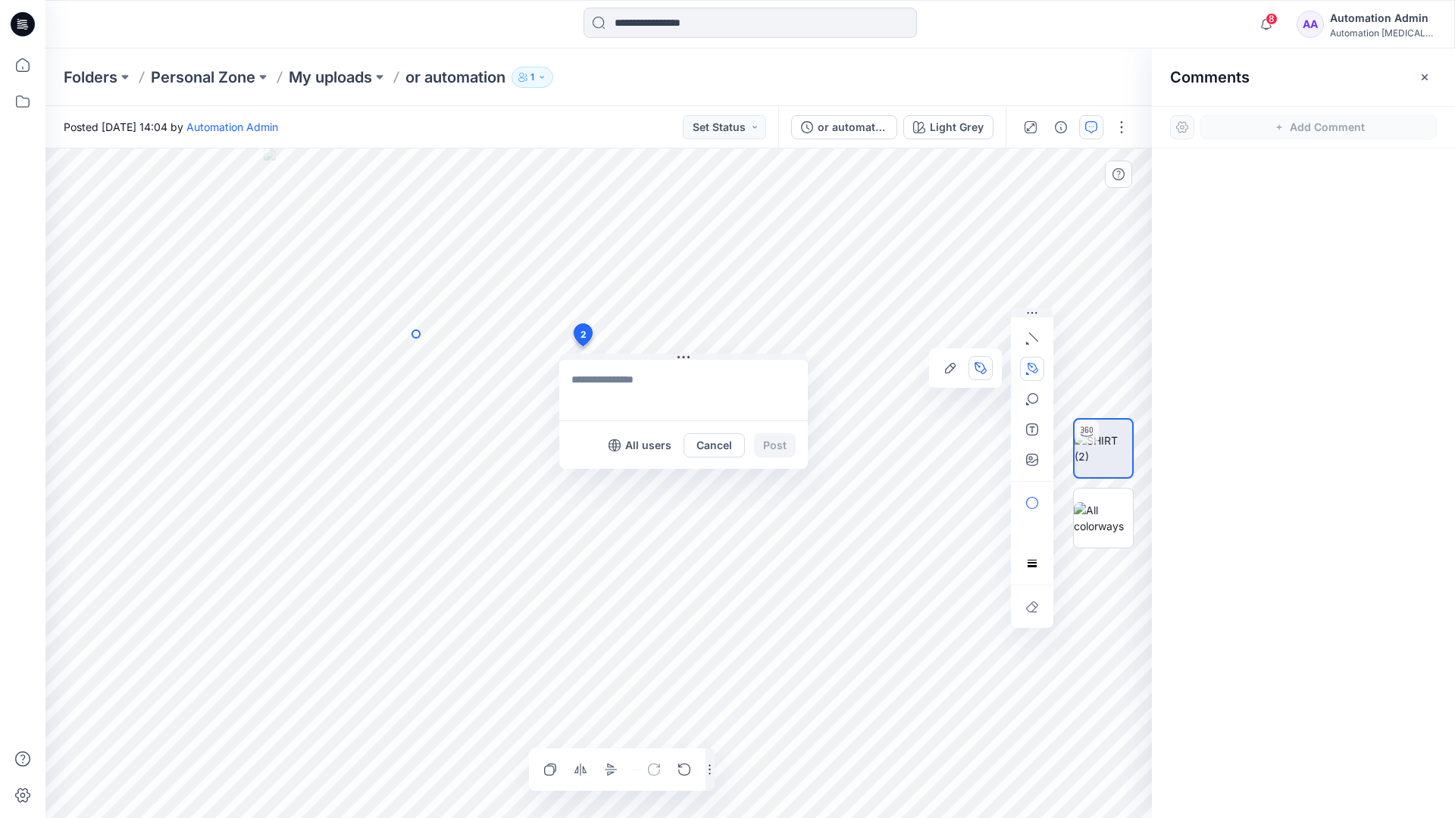
click at [416, 334] on icon "Layer 1" at bounding box center [598, 484] width 1106 height 670
click at [416, 334] on circle at bounding box center [416, 334] width 8 height 8
click at [361, 361] on icon "Layer 1" at bounding box center [598, 484] width 1106 height 670
click at [0, 0] on circle at bounding box center [0, 0] width 0 height 0
click at [1032, 406] on button "button" at bounding box center [1032, 399] width 24 height 24
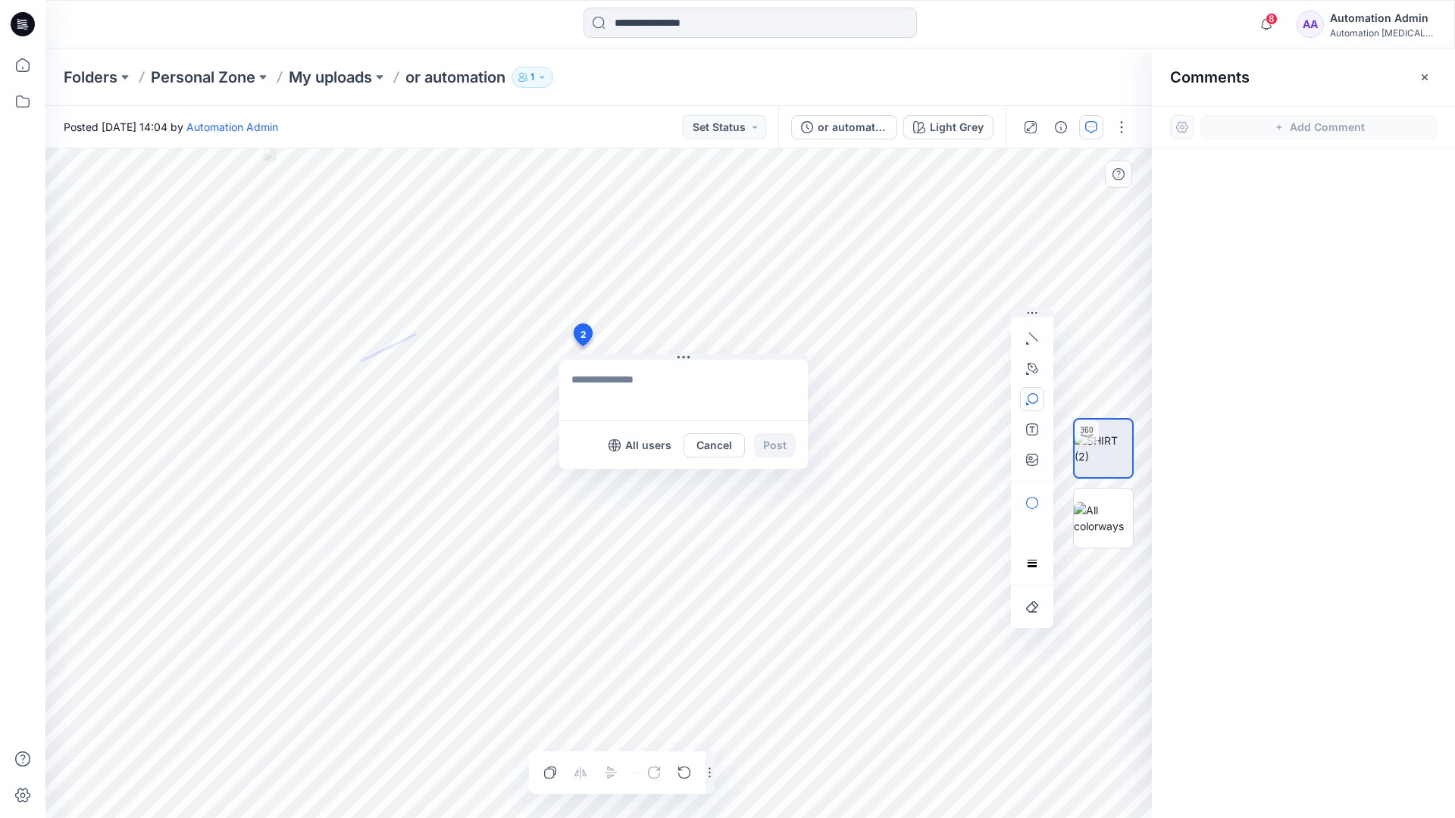
click at [1036, 402] on icon "button" at bounding box center [1032, 399] width 12 height 12
click at [956, 396] on button "button" at bounding box center [950, 401] width 24 height 24
click at [1037, 496] on button "button" at bounding box center [1032, 503] width 24 height 24
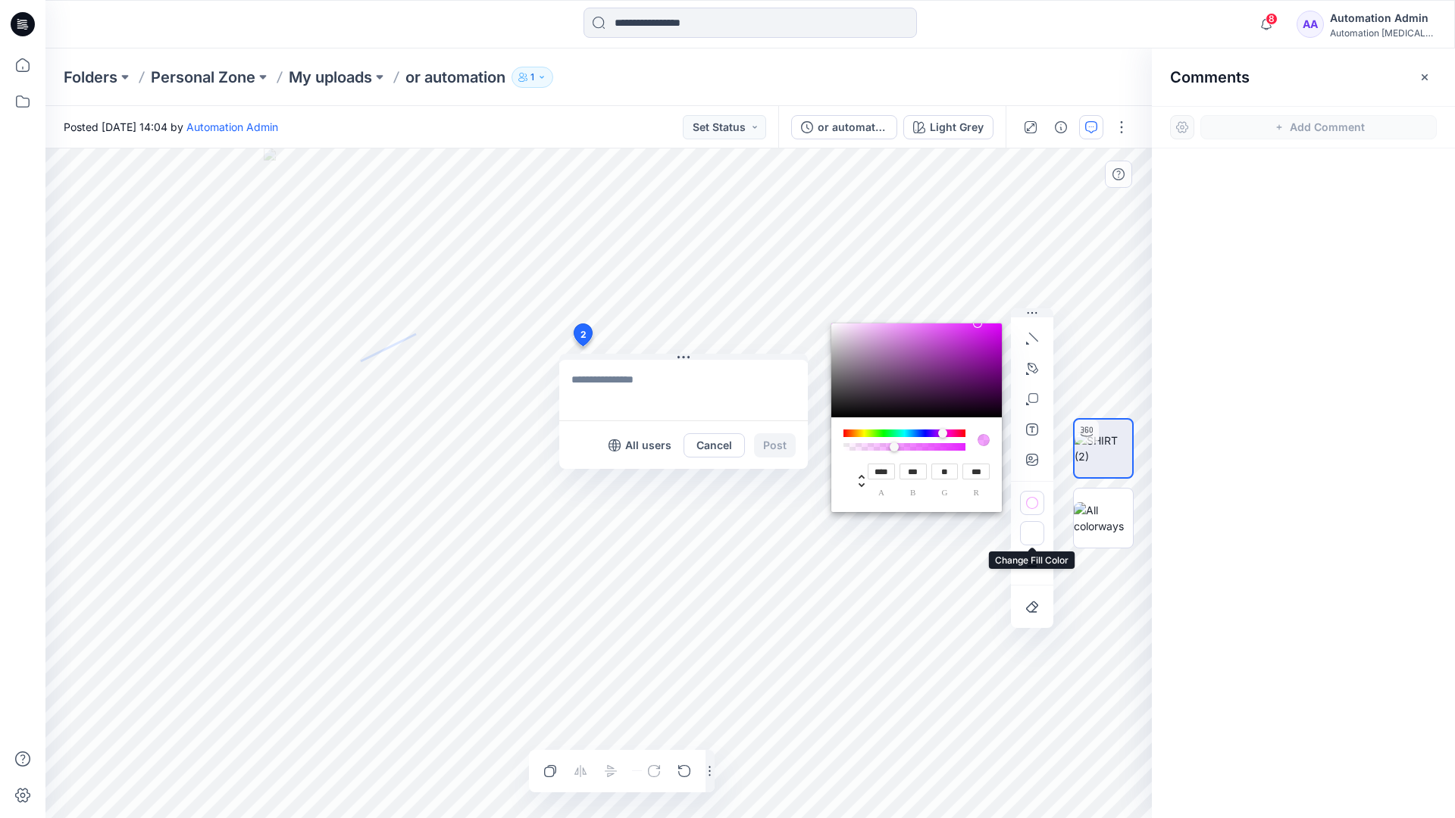
click at [1027, 533] on icon "button" at bounding box center [1032, 535] width 12 height 8
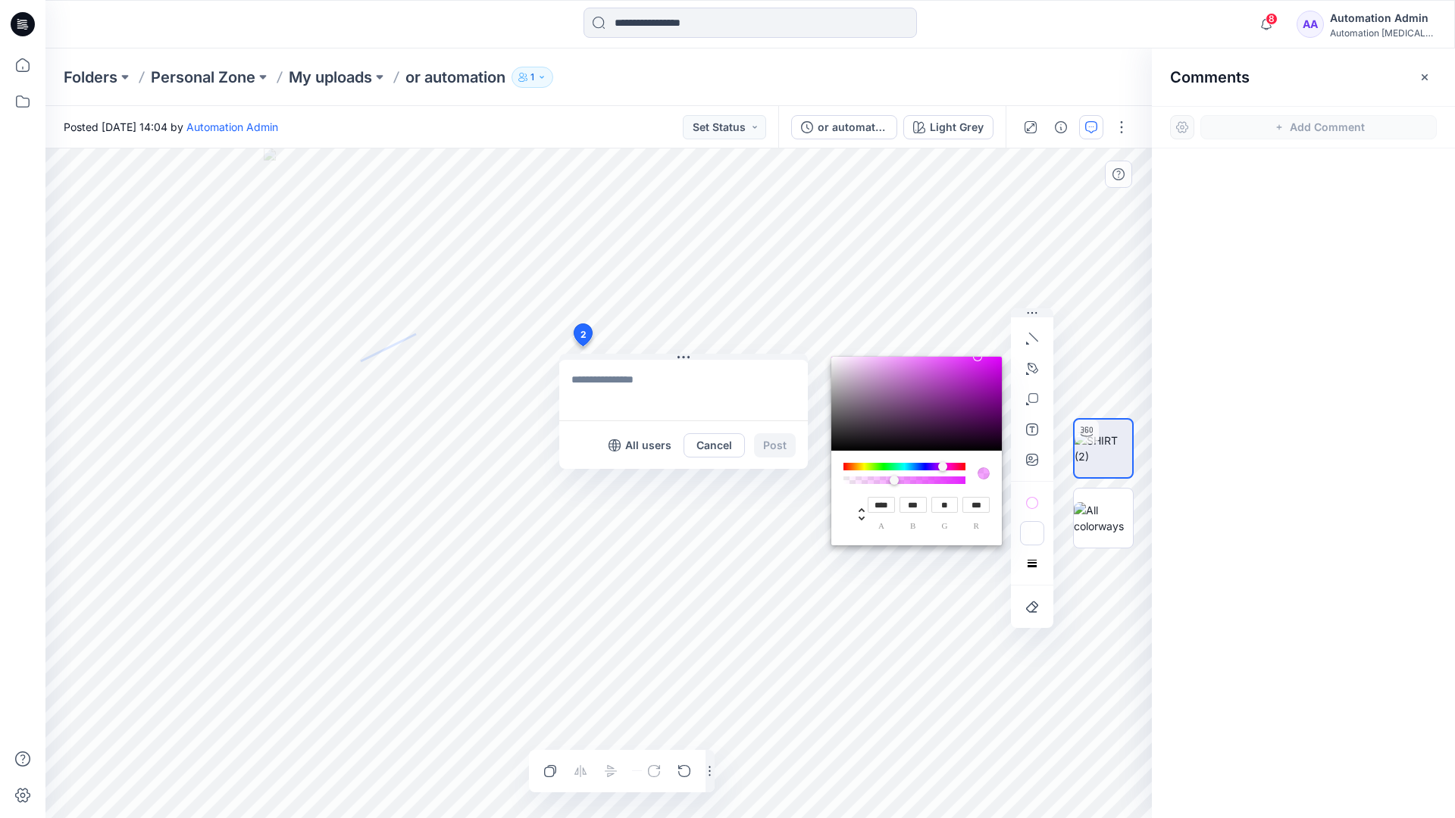
type input "**"
type input "***"
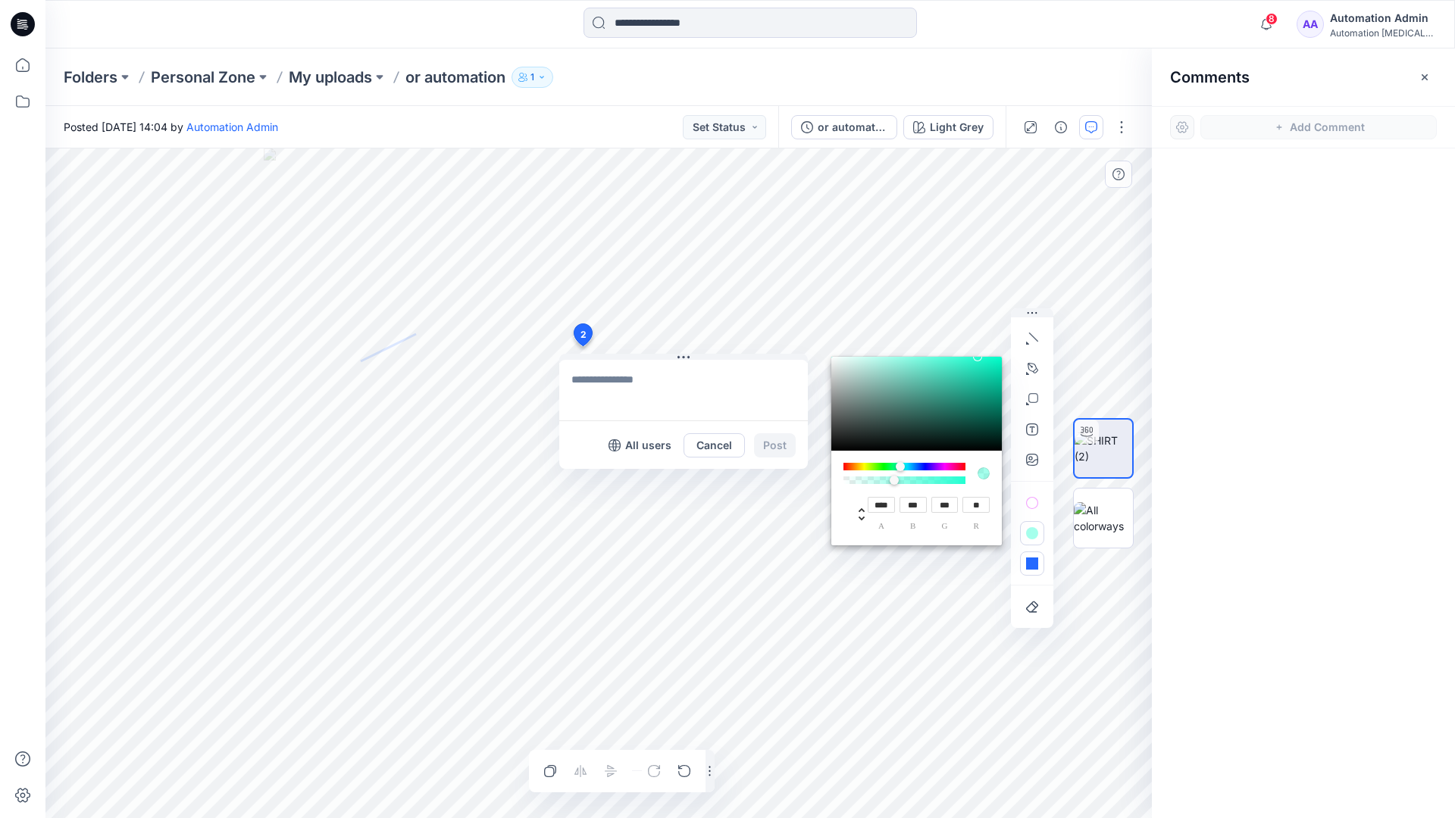
click at [1025, 558] on button "button" at bounding box center [1032, 564] width 24 height 24
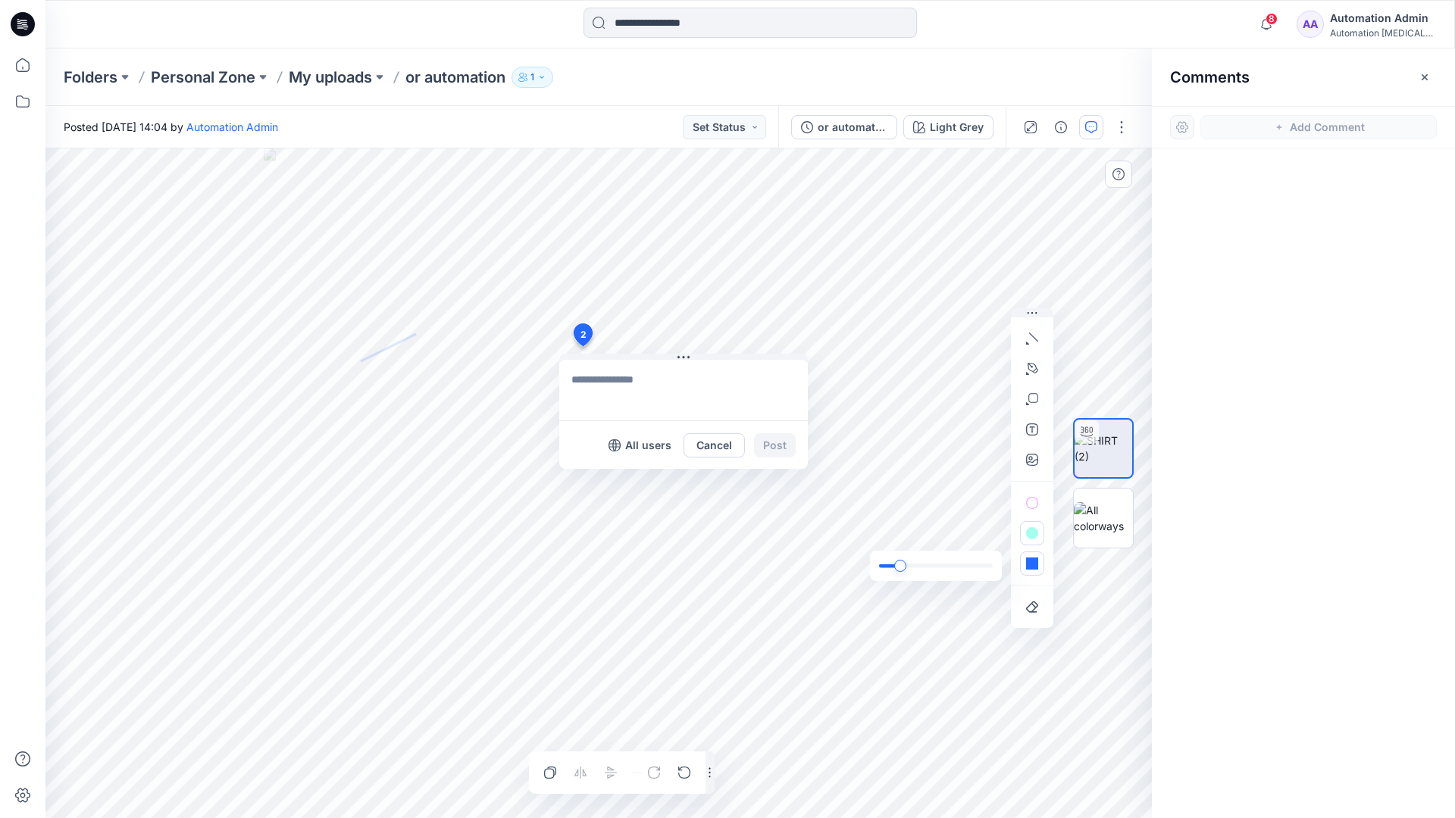
click at [903, 565] on div "slider" at bounding box center [900, 566] width 12 height 12
click at [1034, 569] on icon "button" at bounding box center [1032, 564] width 12 height 12
click at [1005, 531] on icon "button" at bounding box center [1010, 534] width 12 height 12
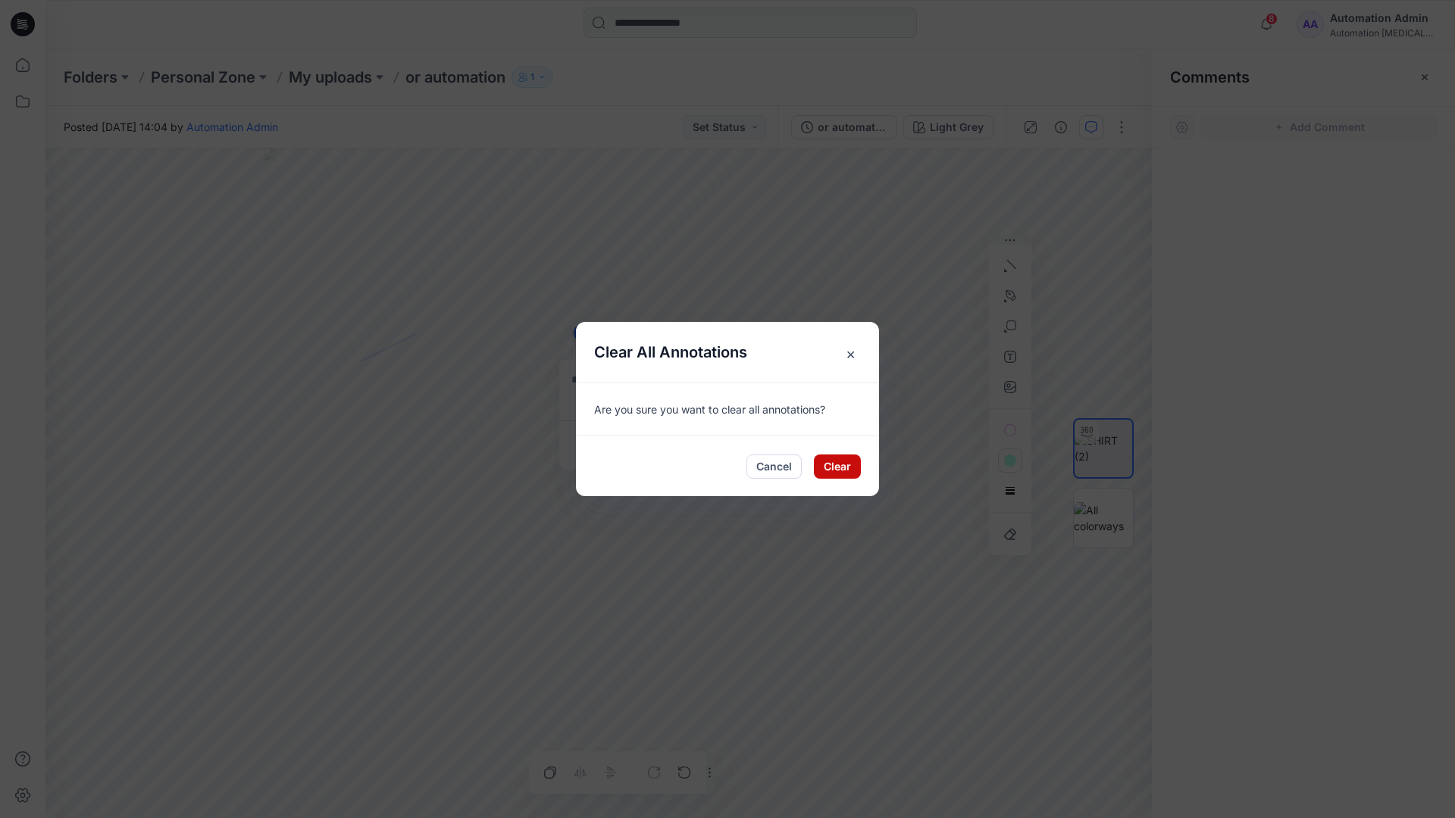
click at [842, 458] on button "Clear" at bounding box center [837, 467] width 47 height 24
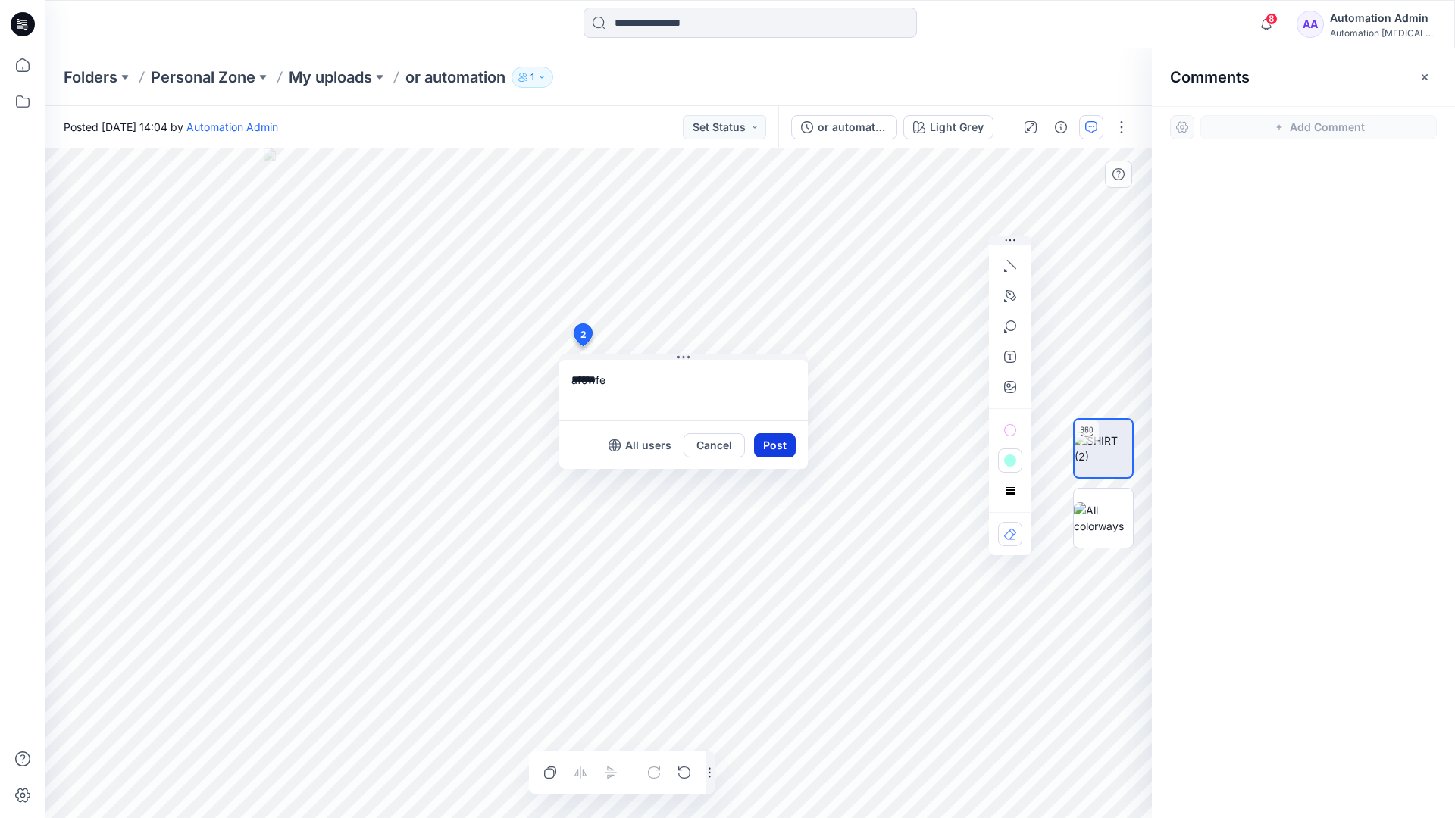
type textarea "******"
click at [768, 443] on button "Post" at bounding box center [775, 445] width 42 height 24
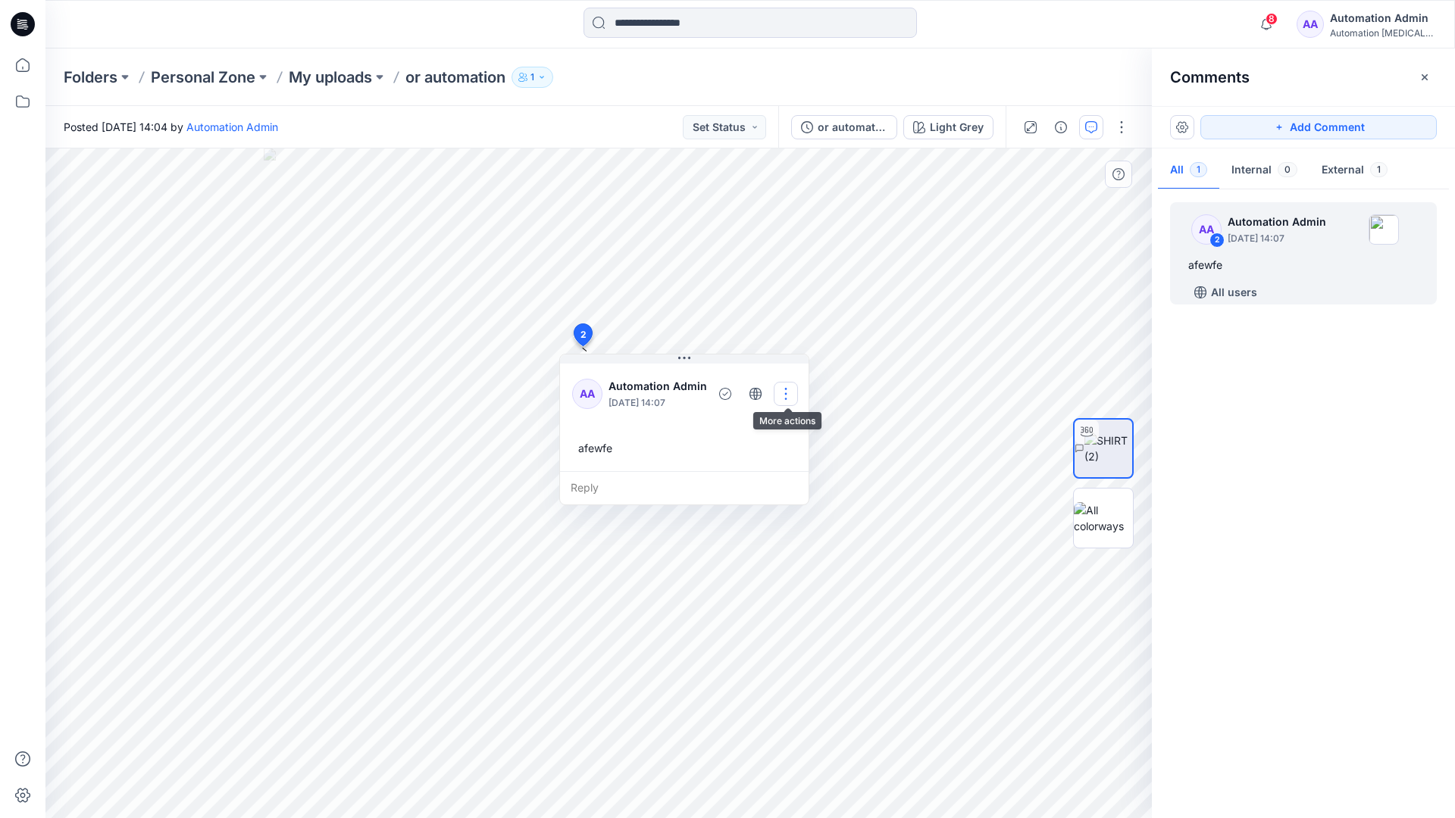
click at [782, 392] on button "button" at bounding box center [786, 394] width 24 height 24
click at [777, 464] on p "Delete thread" at bounding box center [790, 470] width 67 height 16
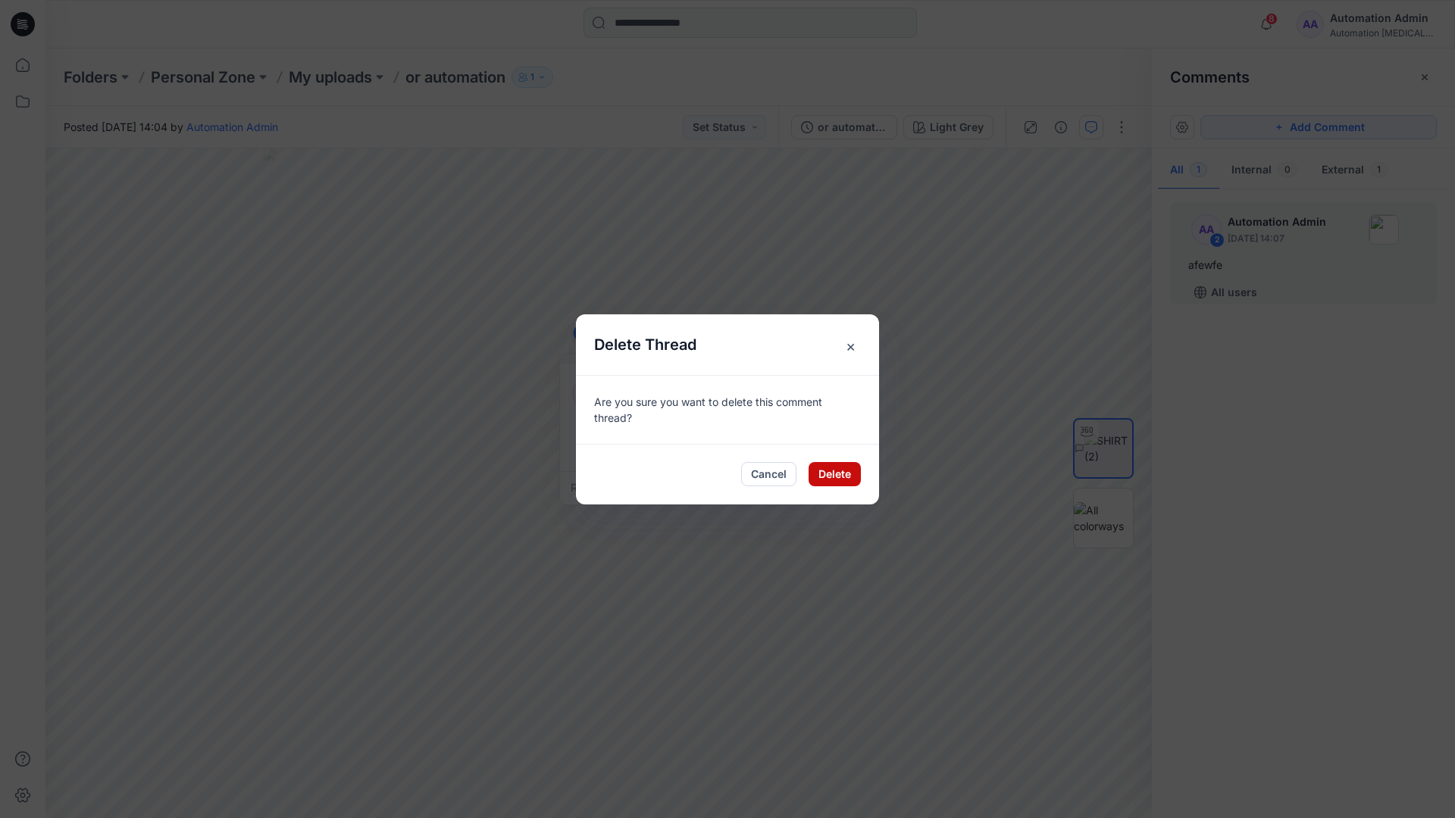
click at [824, 471] on button "Delete" at bounding box center [834, 474] width 52 height 24
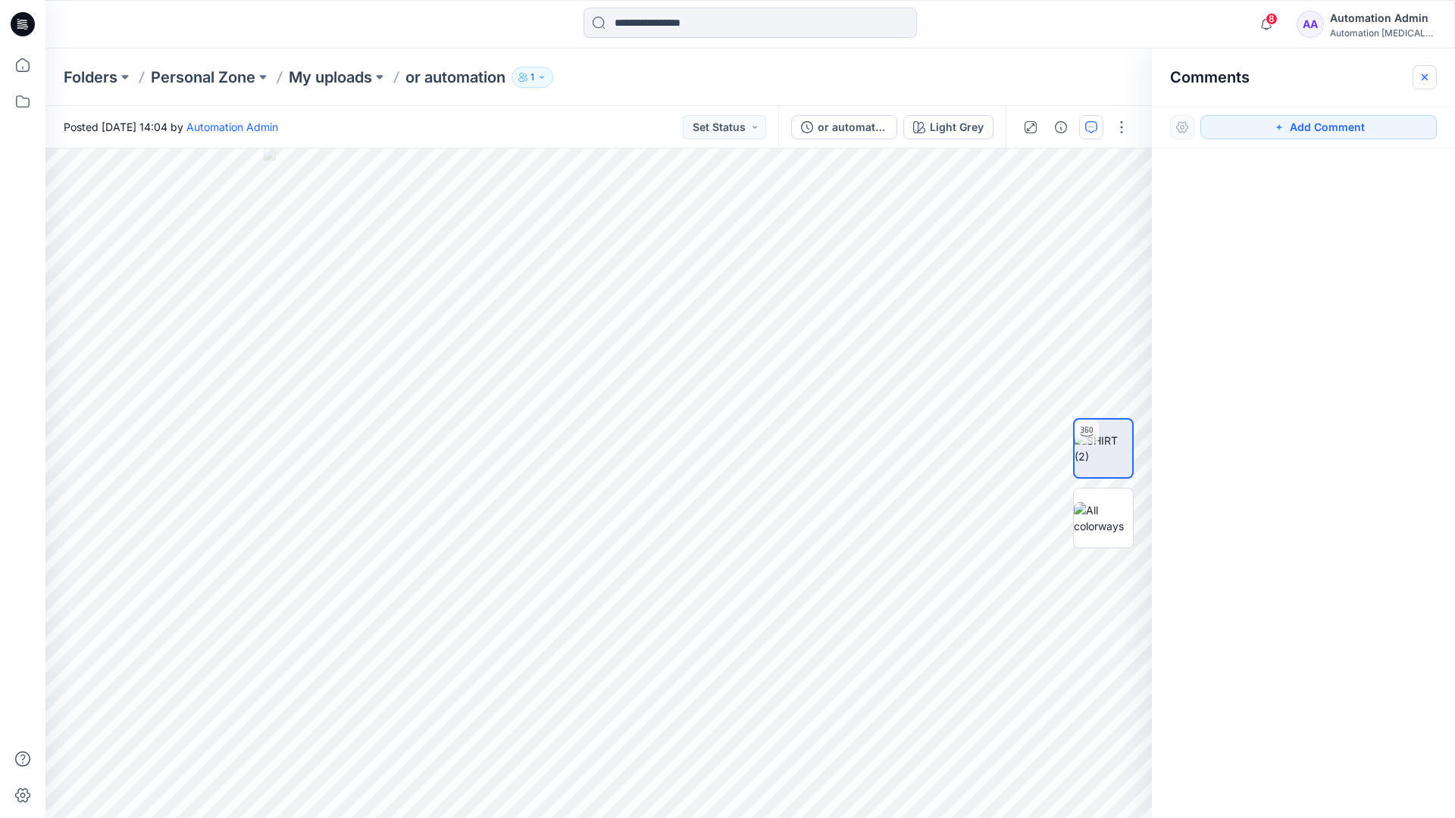
click at [1423, 77] on icon "button" at bounding box center [1424, 76] width 6 height 6
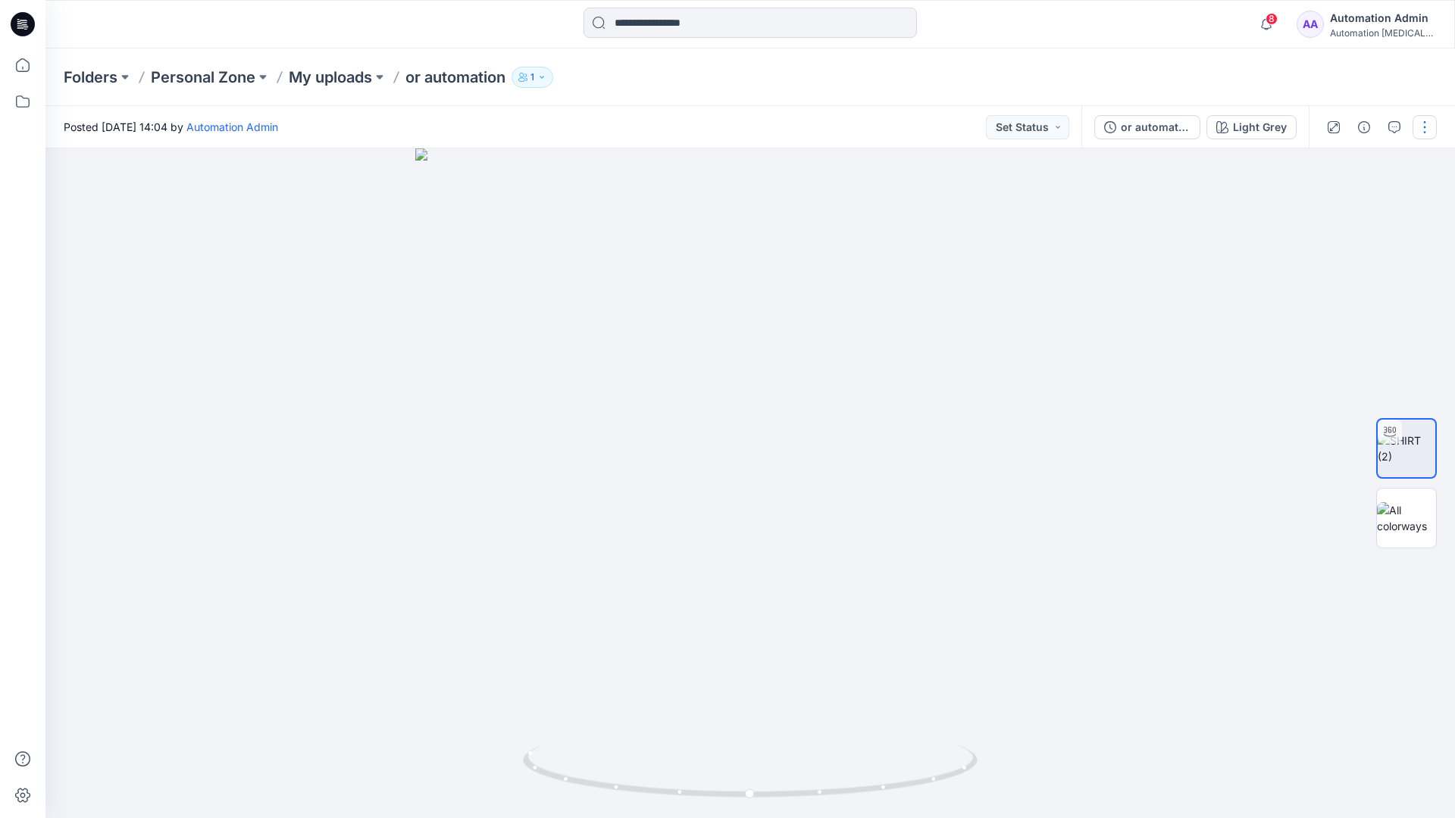
click at [1422, 133] on button "button" at bounding box center [1424, 127] width 24 height 24
click at [1329, 206] on p "Edit" at bounding box center [1327, 205] width 19 height 16
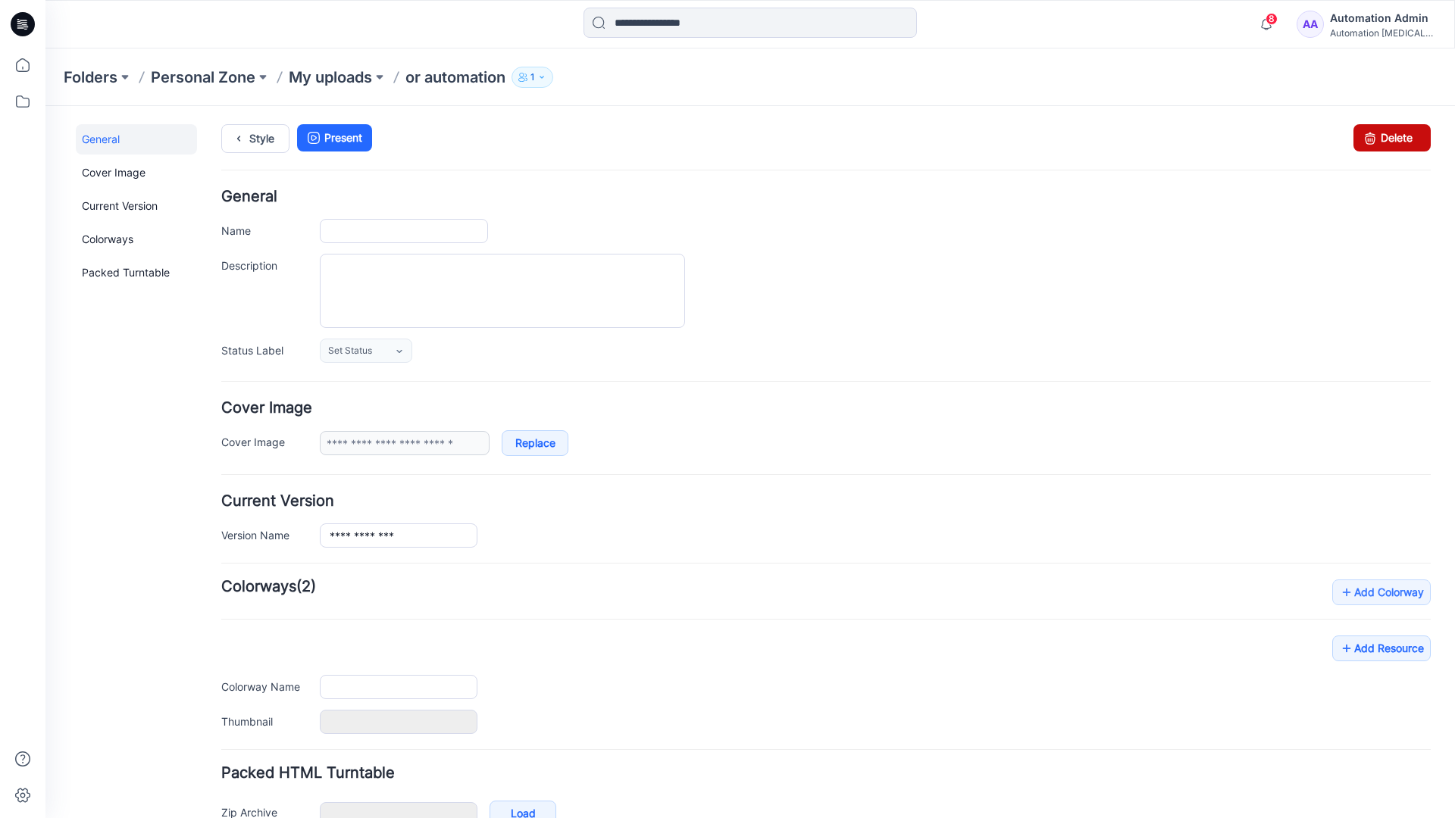
click at [1359, 139] on icon at bounding box center [1369, 137] width 21 height 27
click at [1212, 42] on div "8 Notifications Your style or automation is ready 1 new Colorways 4 minutes ago…" at bounding box center [749, 24] width 1409 height 48
type input "**********"
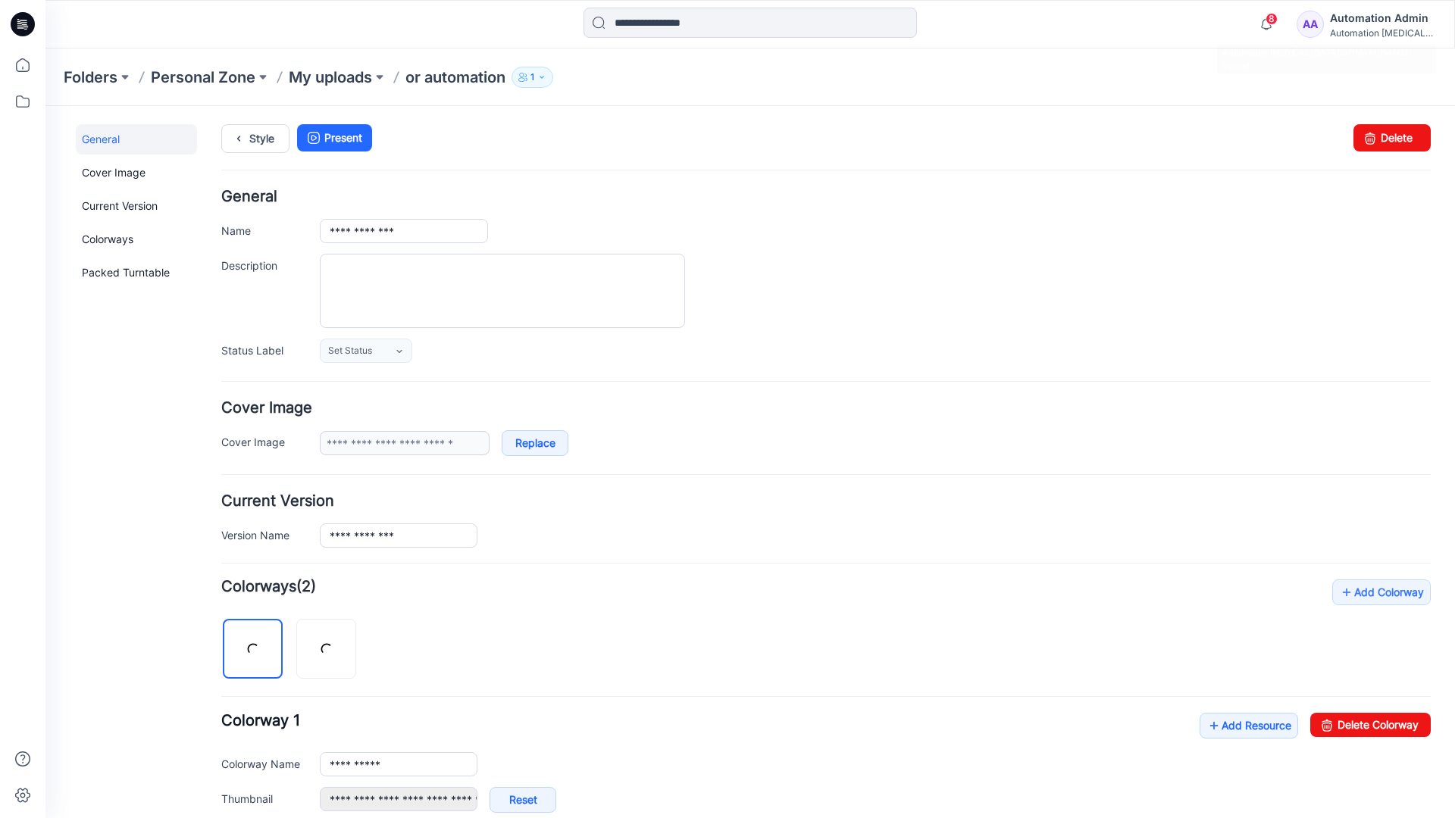
click at [1360, 28] on div "Automation [MEDICAL_DATA]..." at bounding box center [1383, 32] width 106 height 11
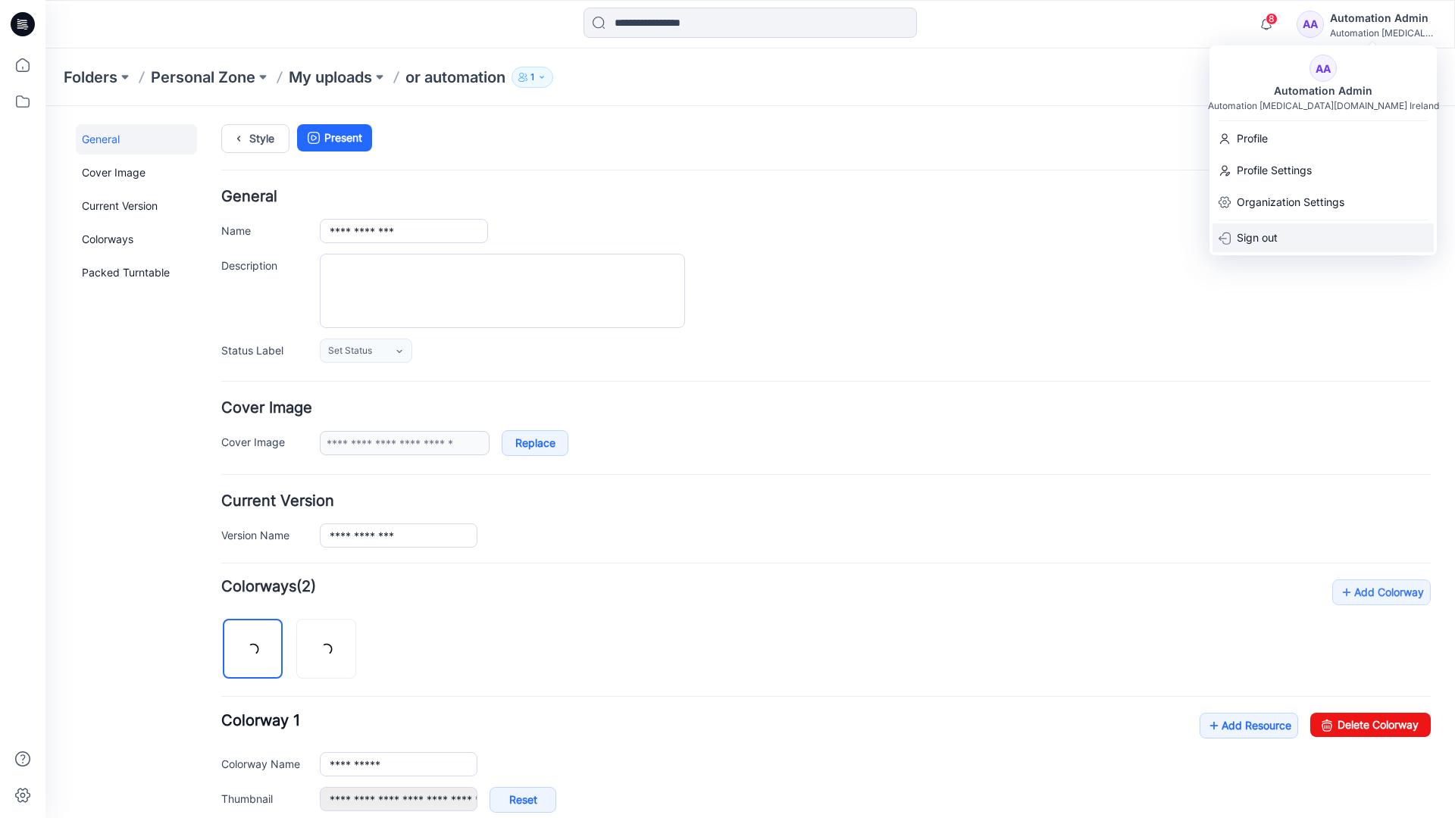
click at [1272, 239] on p "Sign out" at bounding box center [1257, 238] width 41 height 29
